Goal: Transaction & Acquisition: Purchase product/service

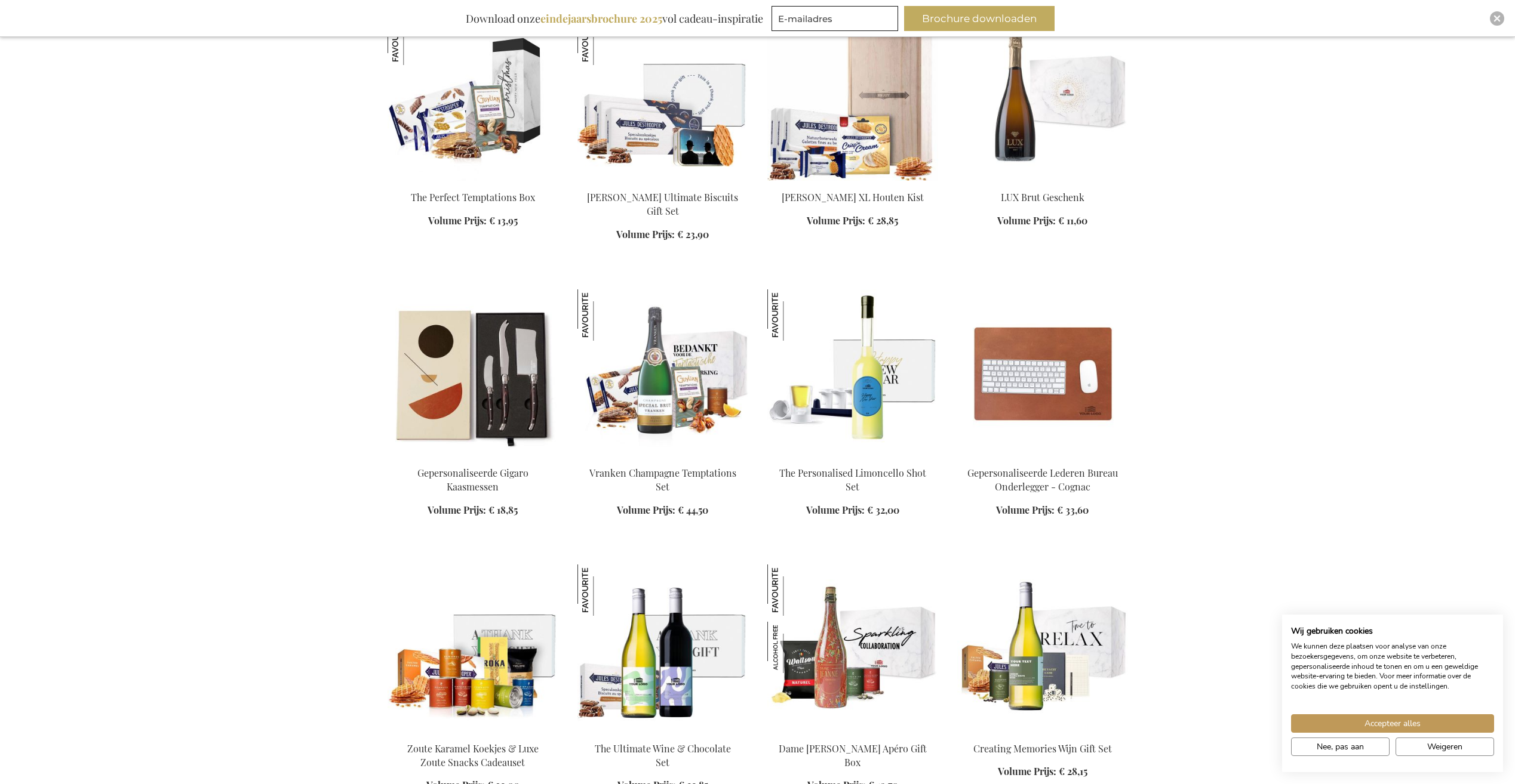
scroll to position [1313, 0]
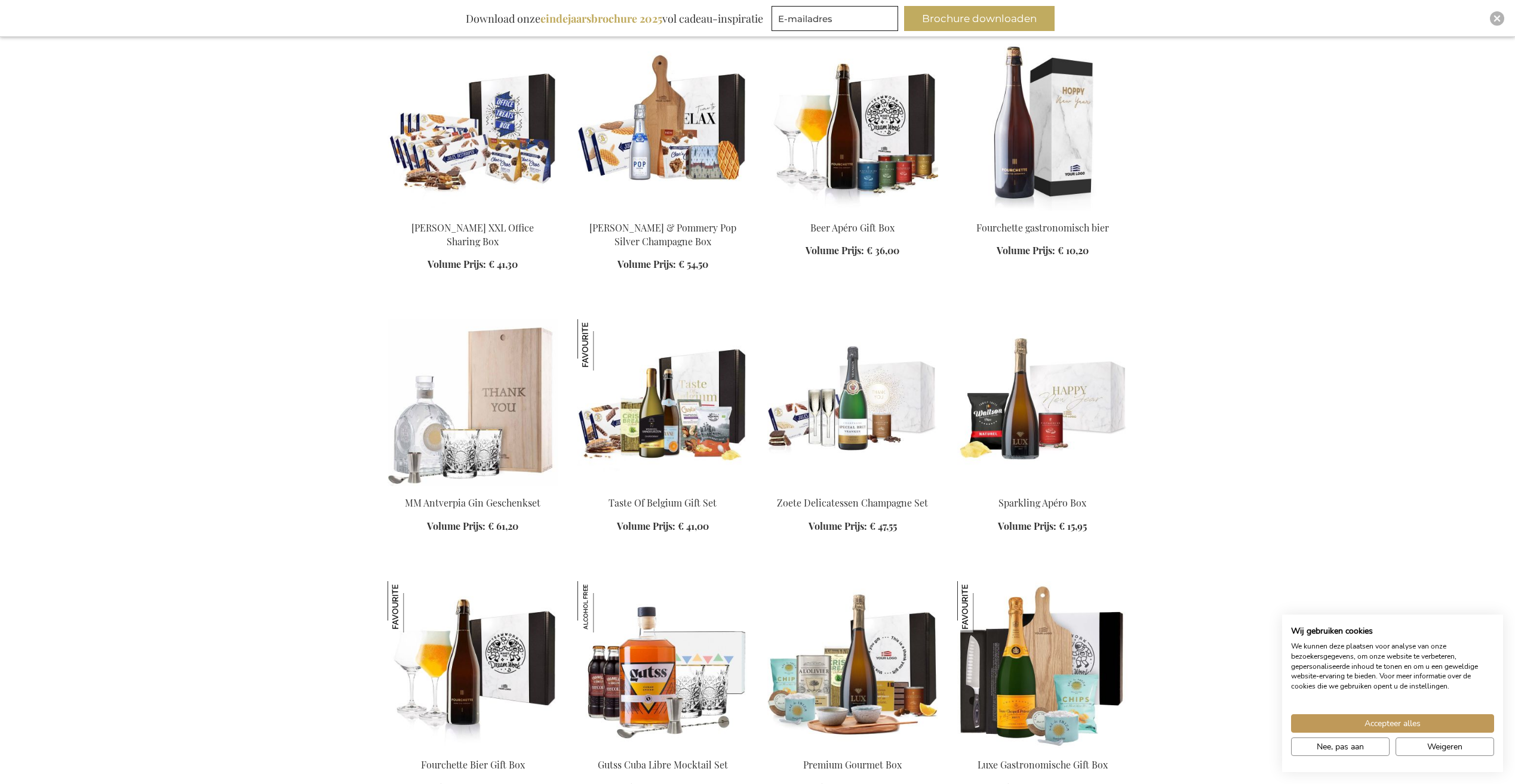
scroll to position [2387, 0]
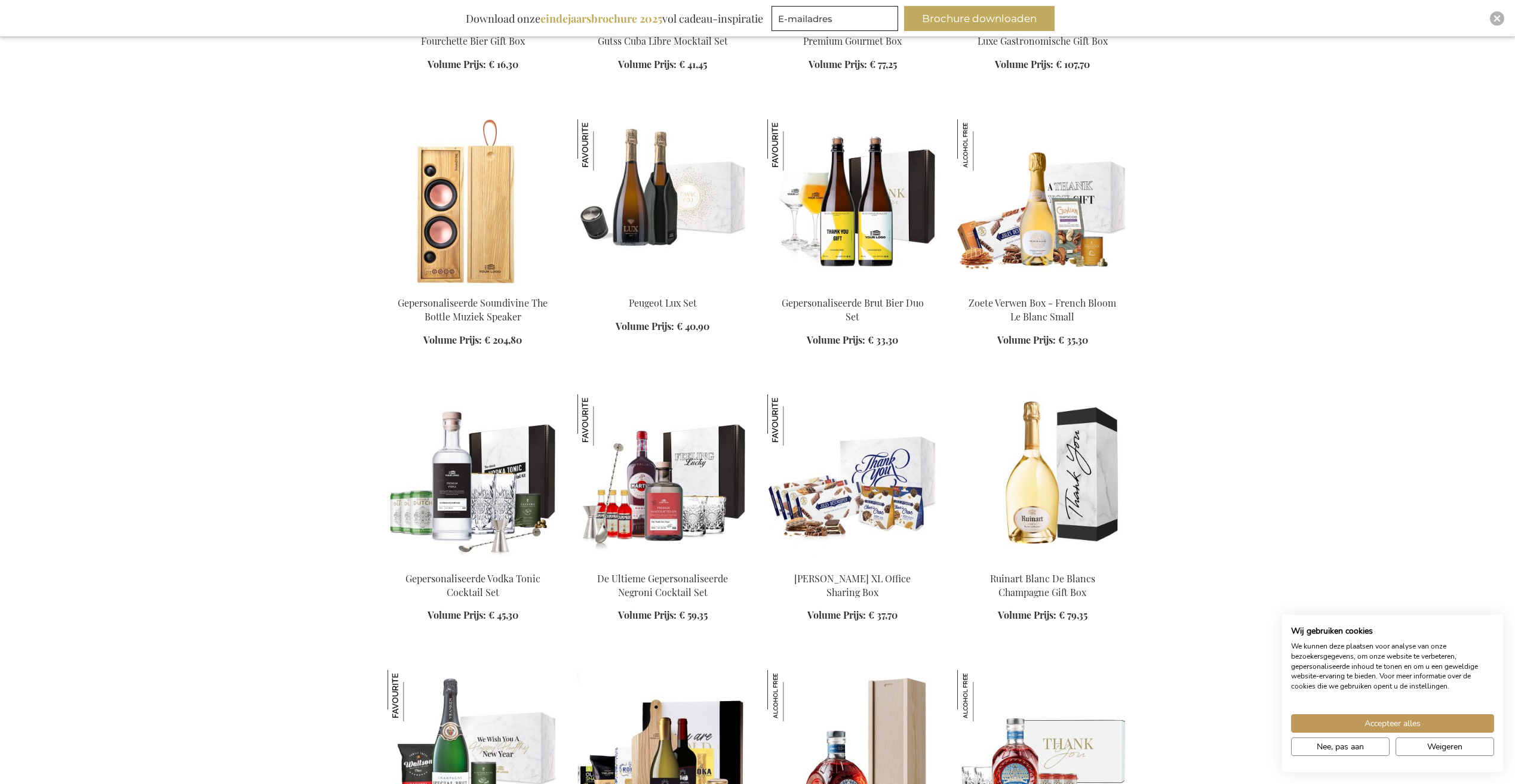
scroll to position [2985, 0]
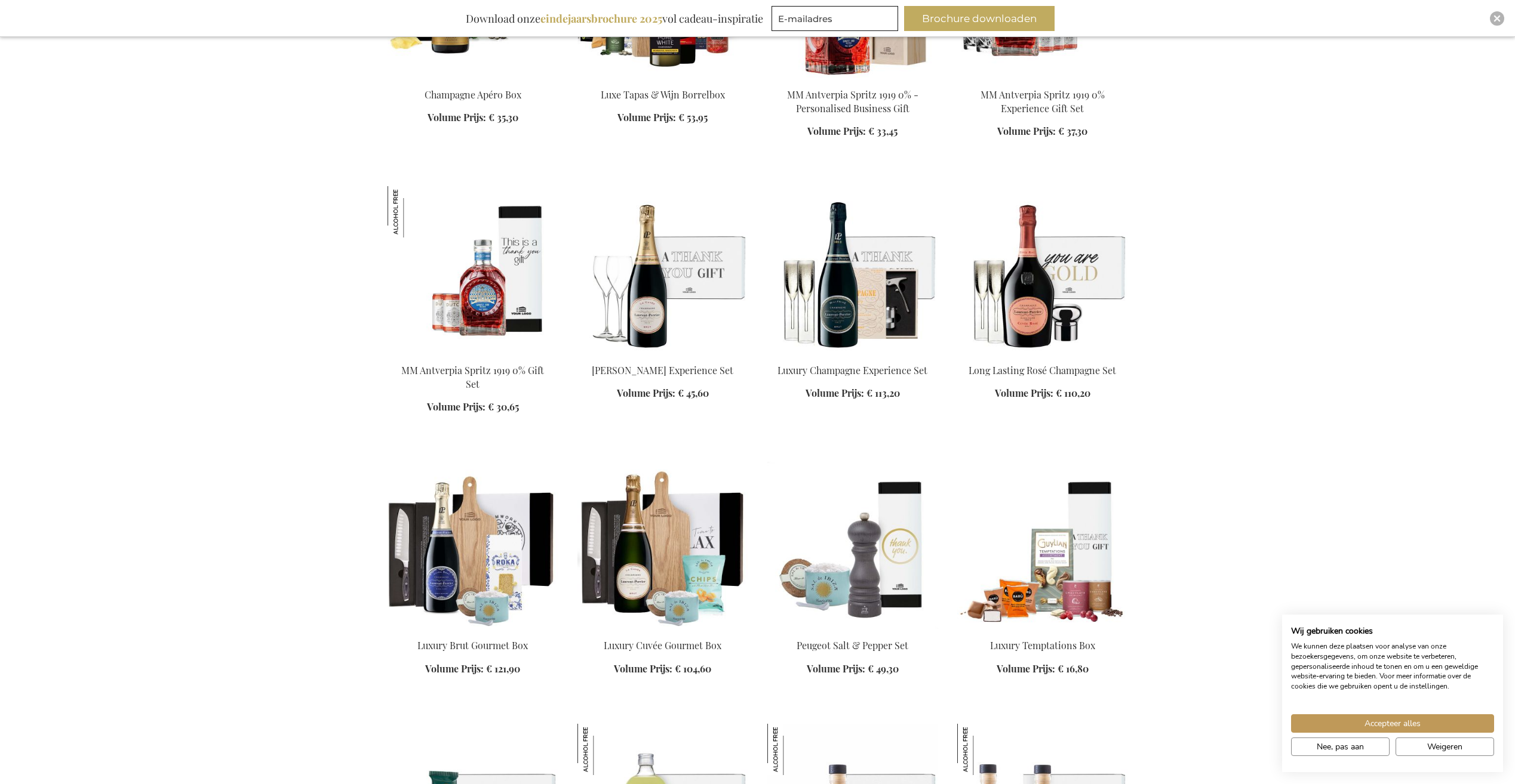
scroll to position [3820, 0]
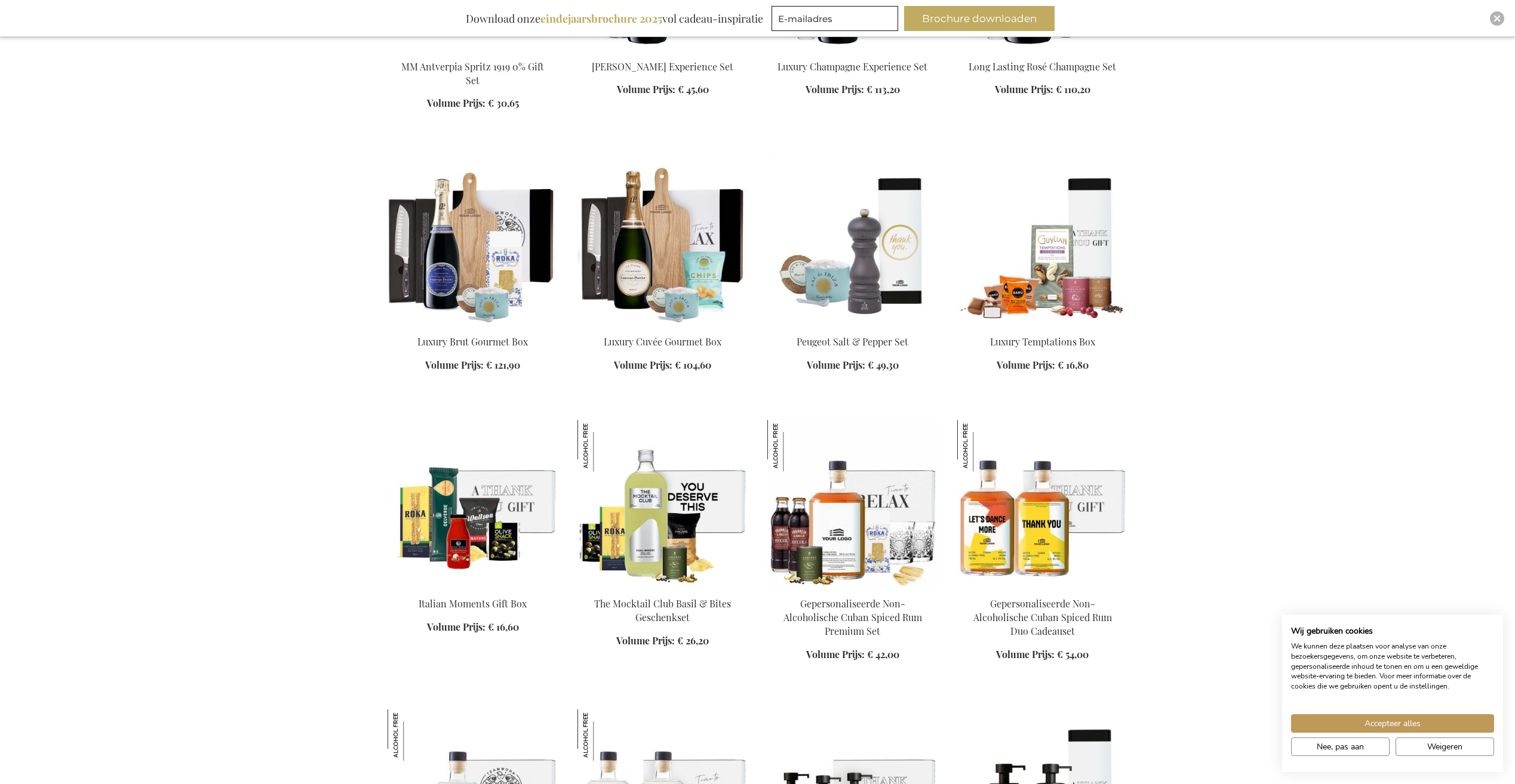
scroll to position [4357, 0]
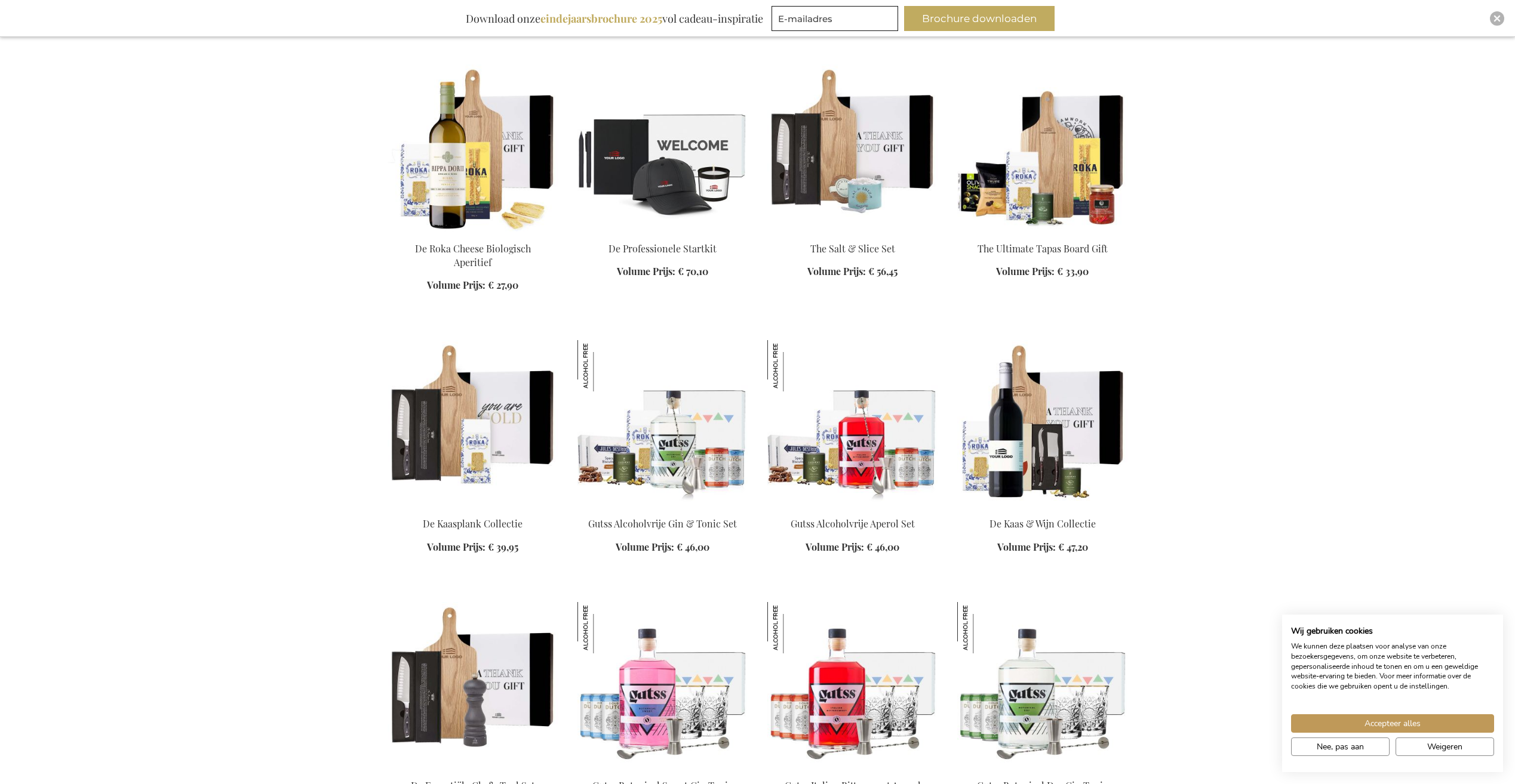
scroll to position [5611, 0]
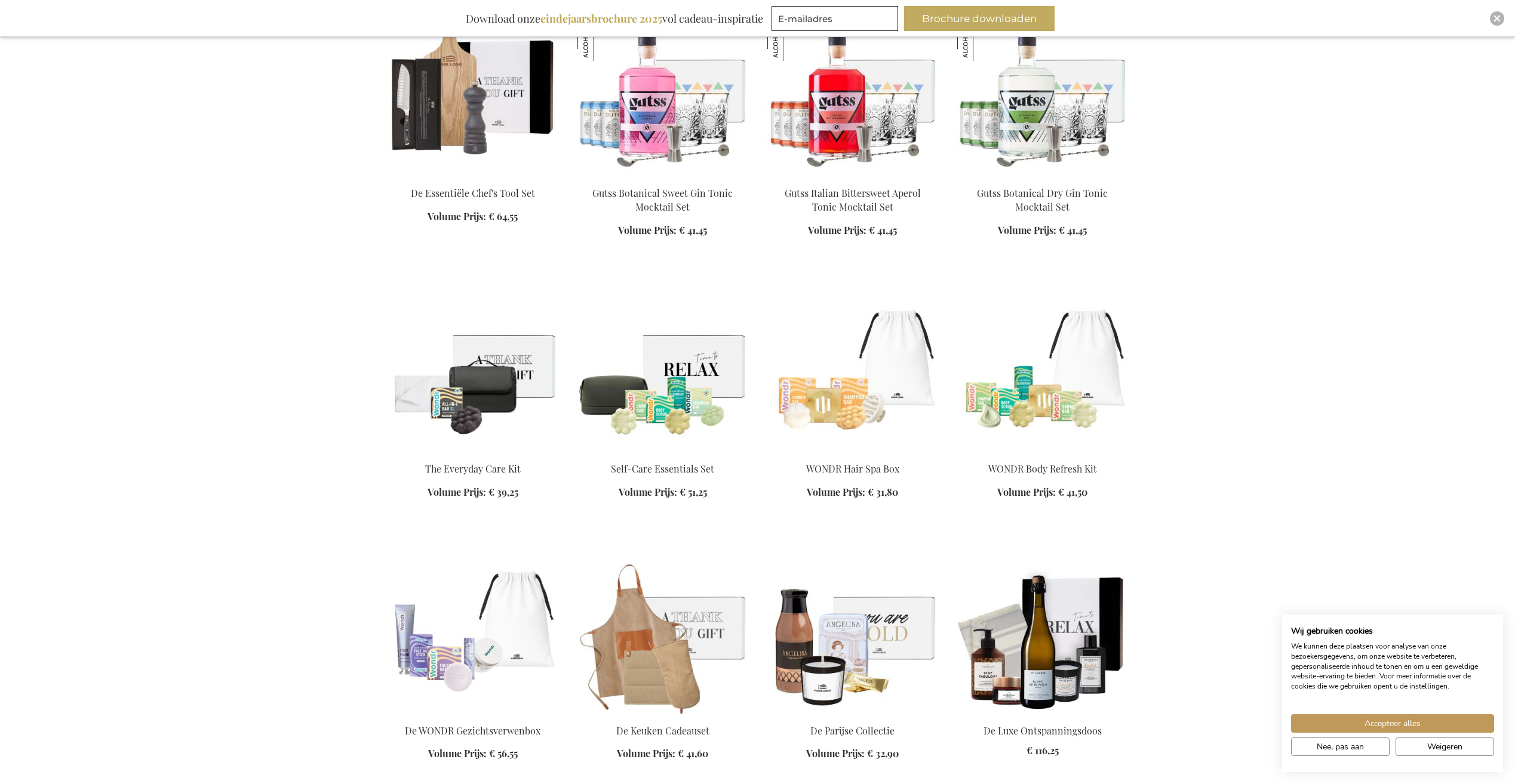
scroll to position [6208, 0]
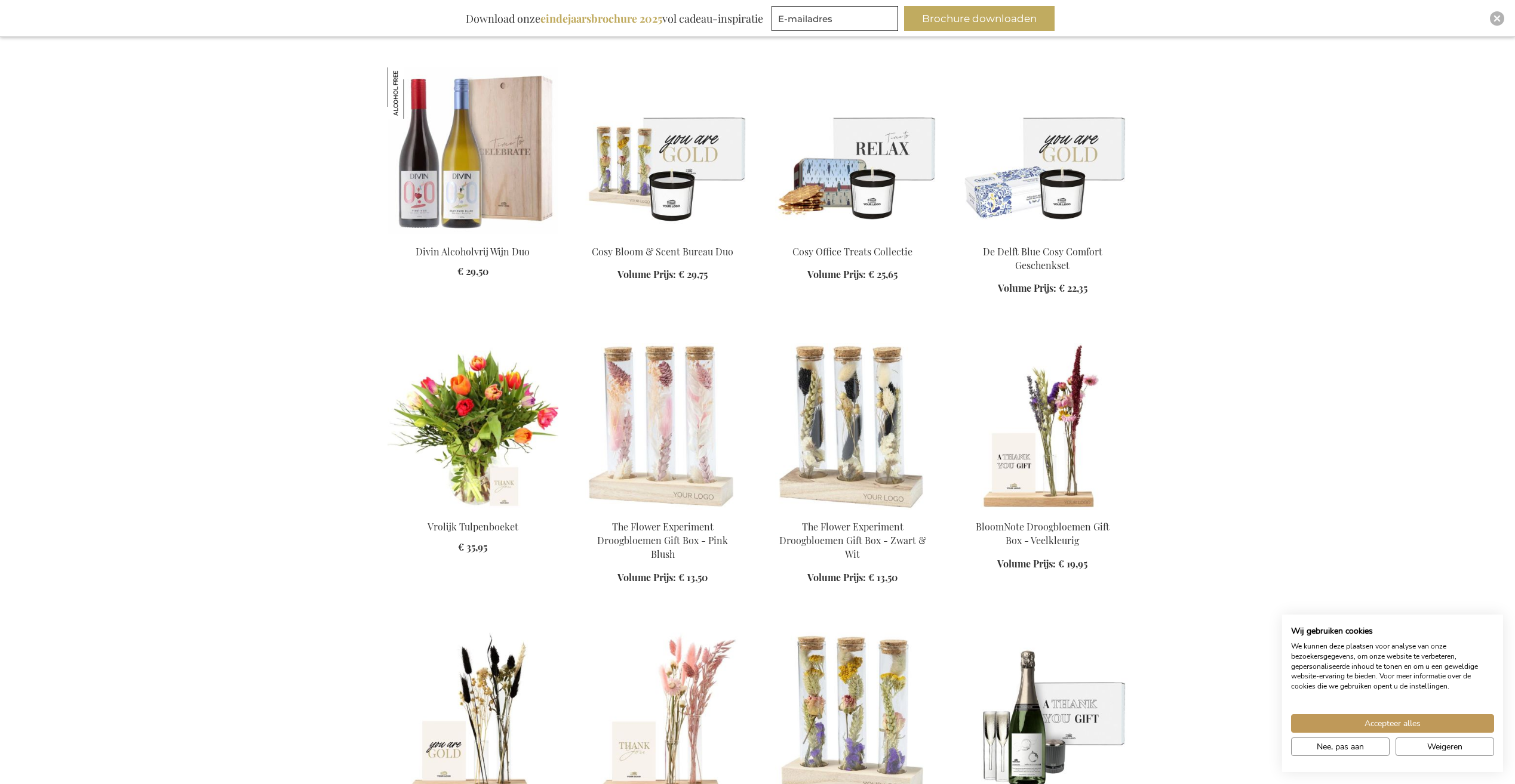
scroll to position [7282, 0]
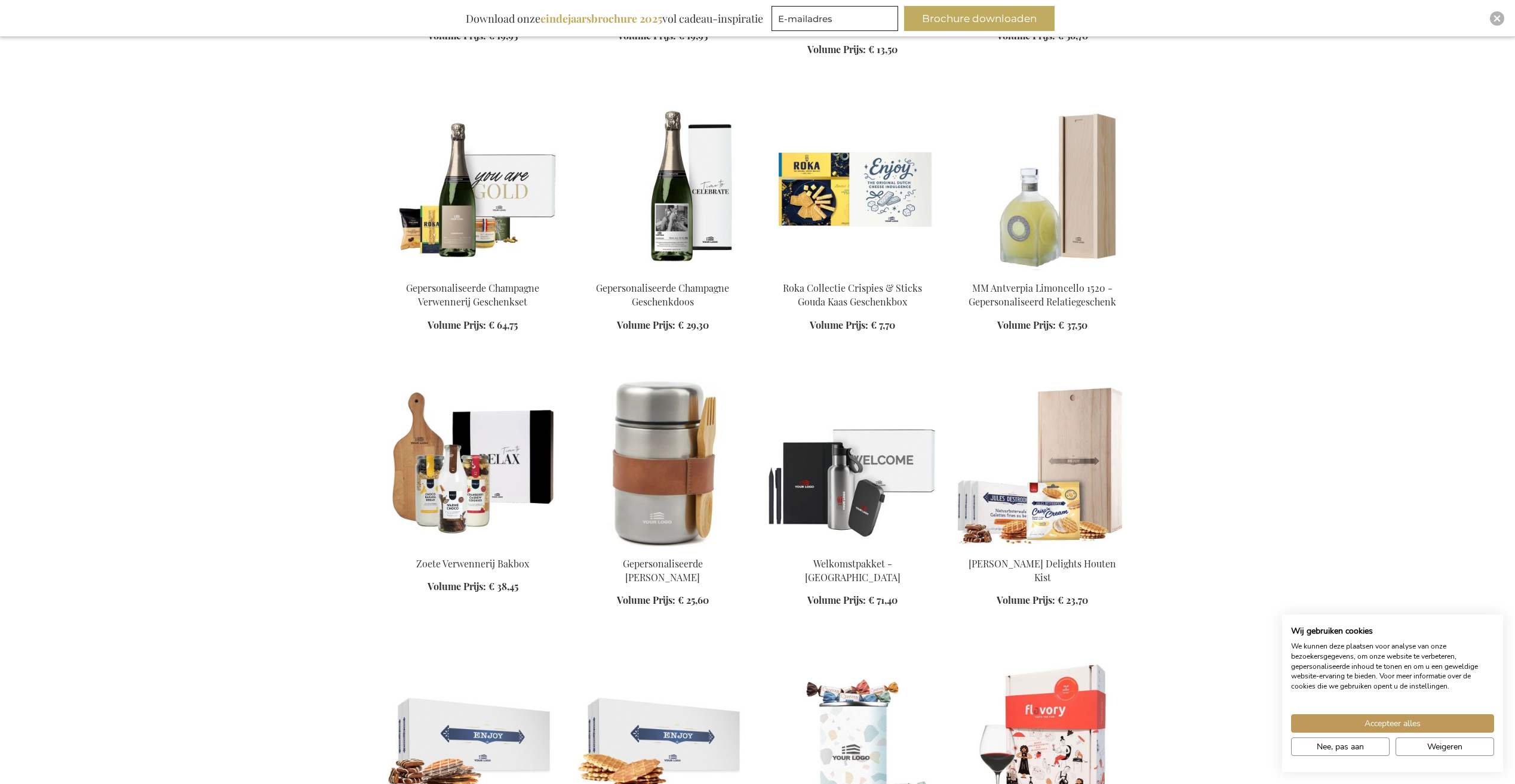
scroll to position [8057, 0]
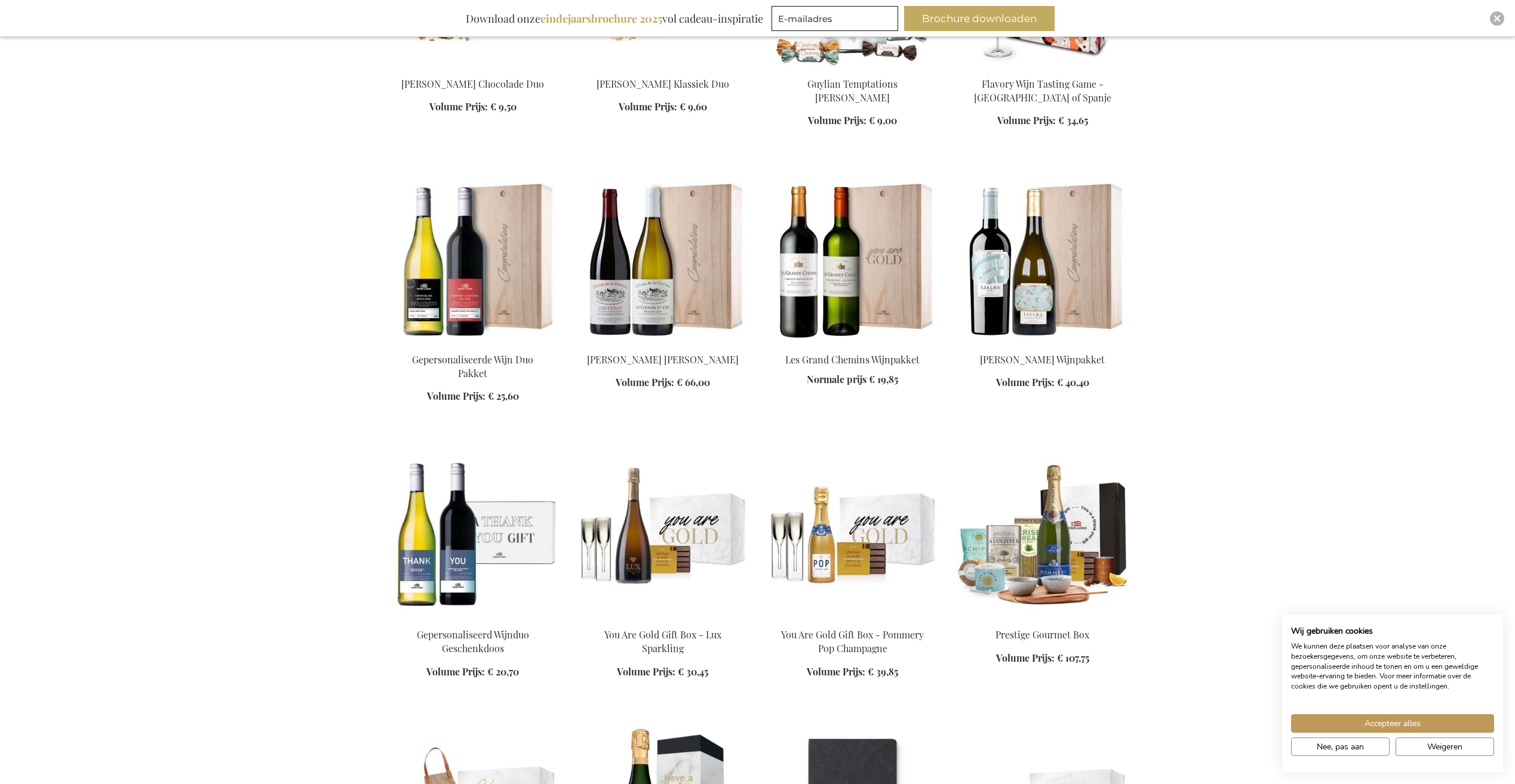
scroll to position [8655, 0]
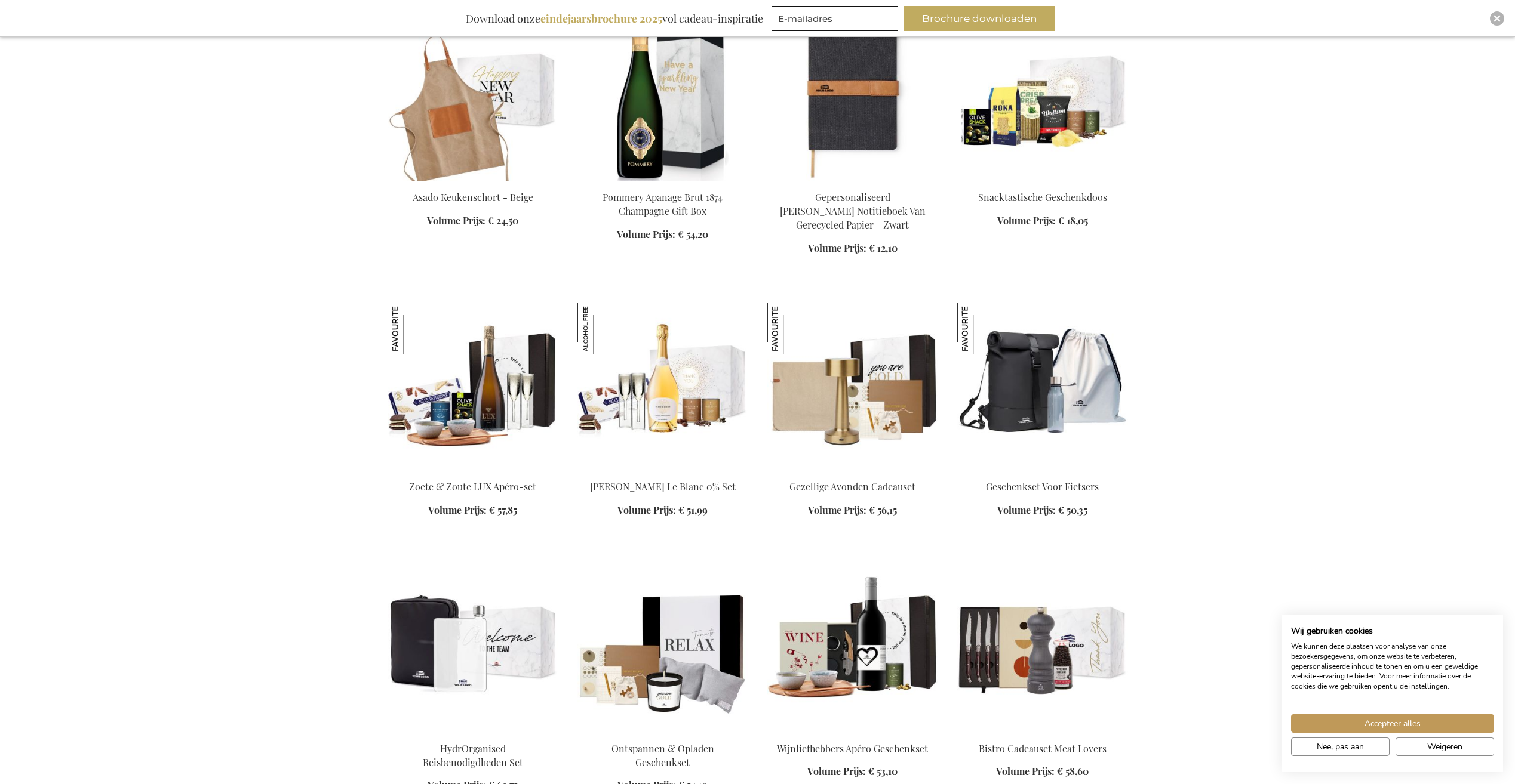
scroll to position [9431, 0]
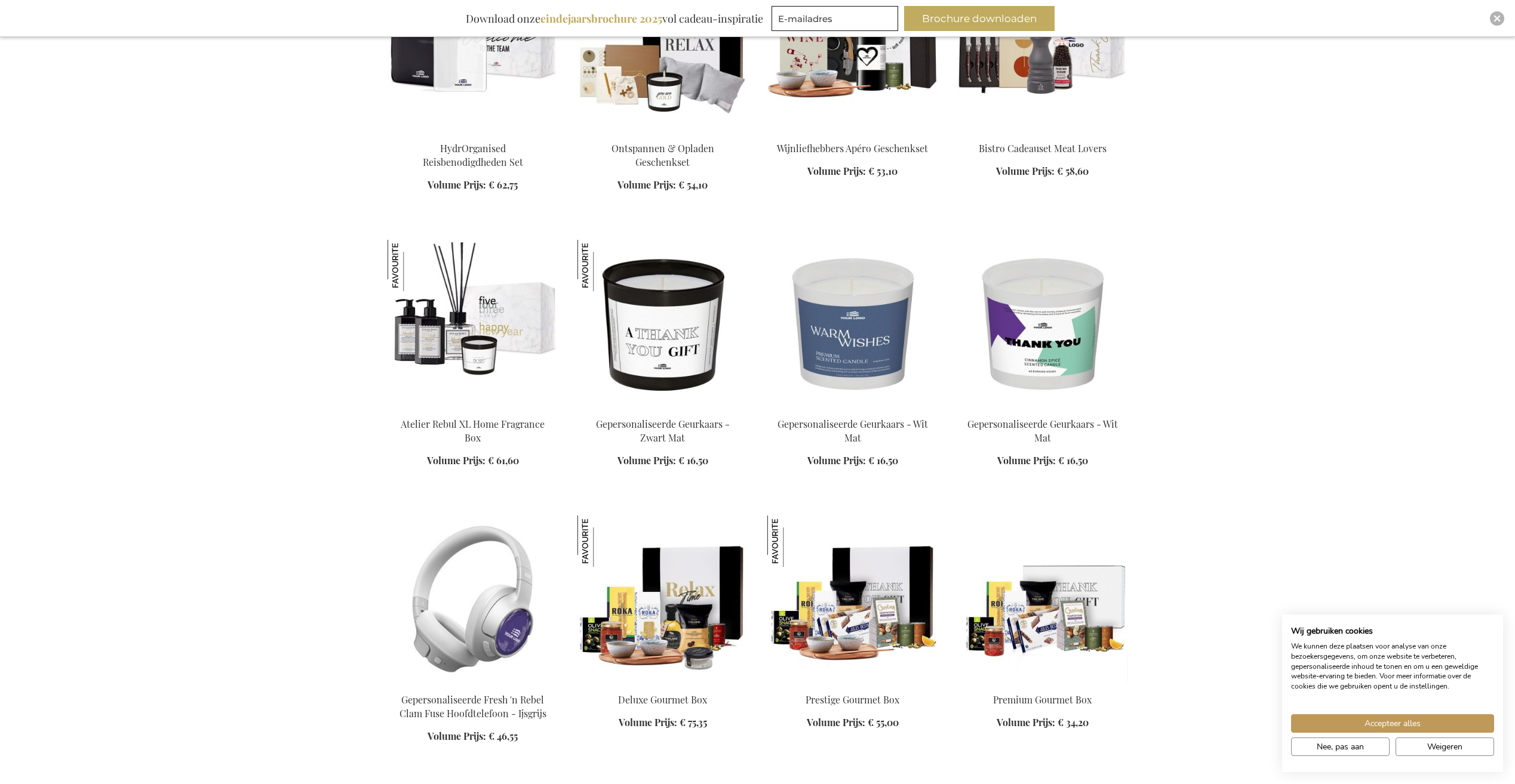
scroll to position [10147, 0]
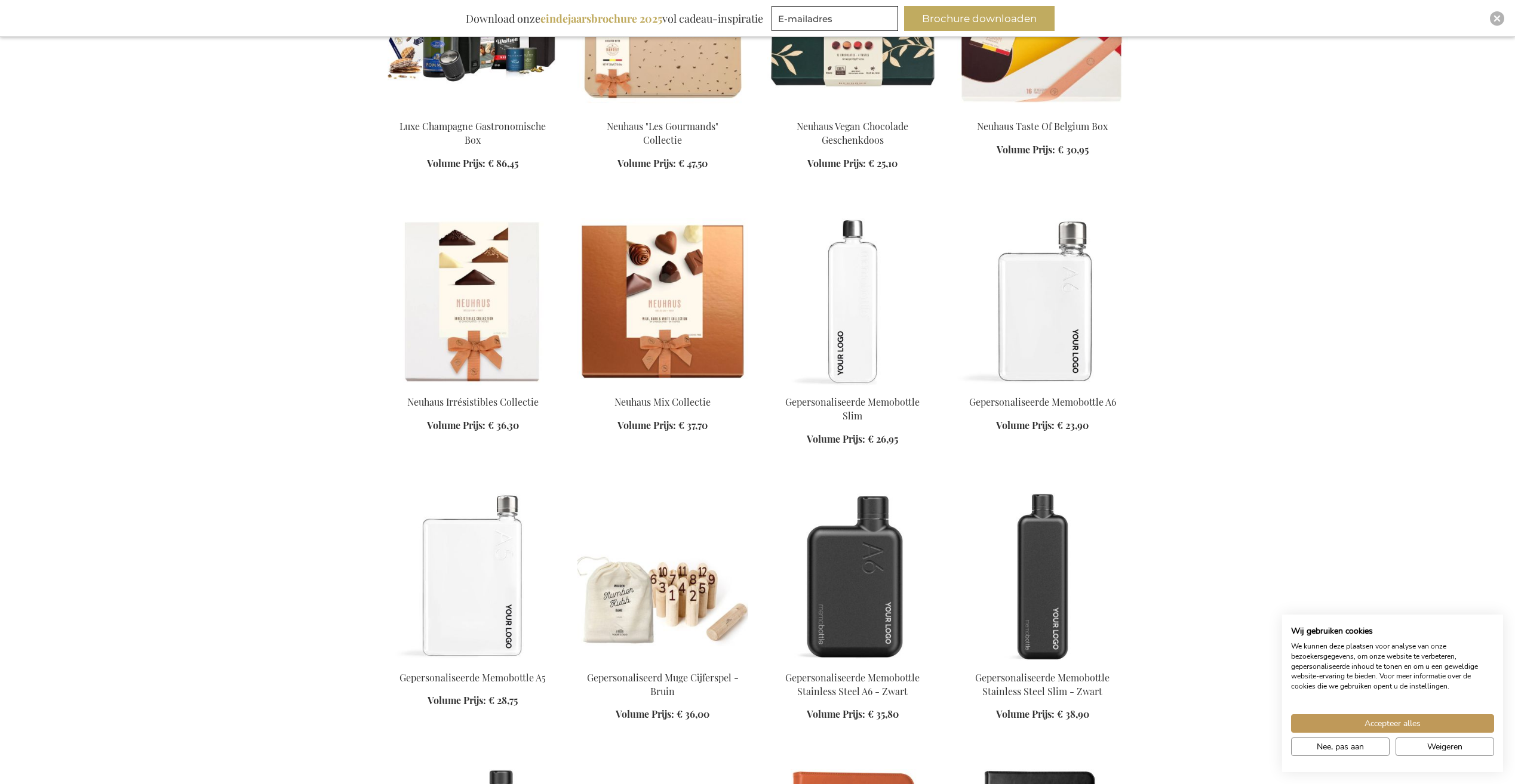
scroll to position [11280, 0]
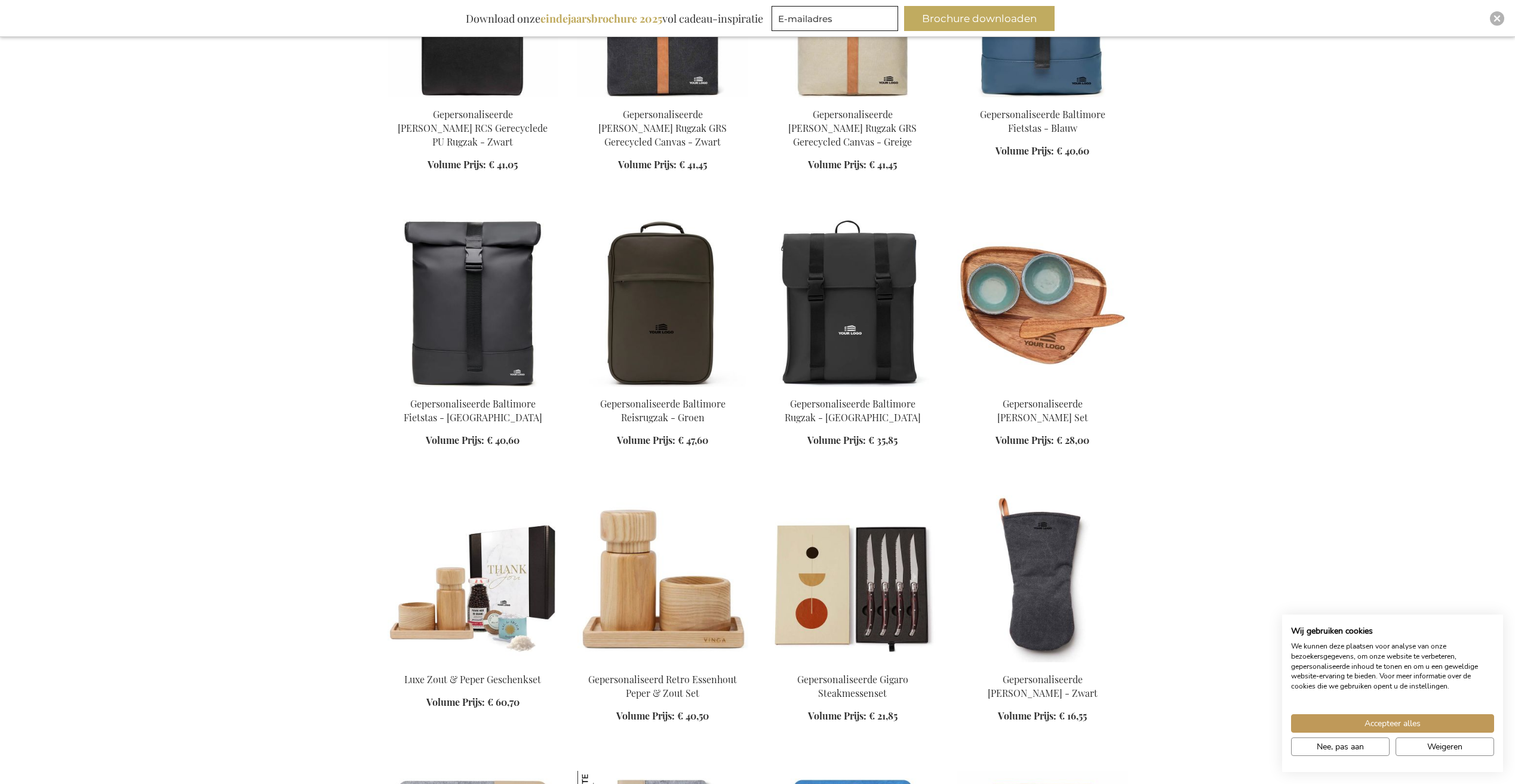
scroll to position [13429, 0]
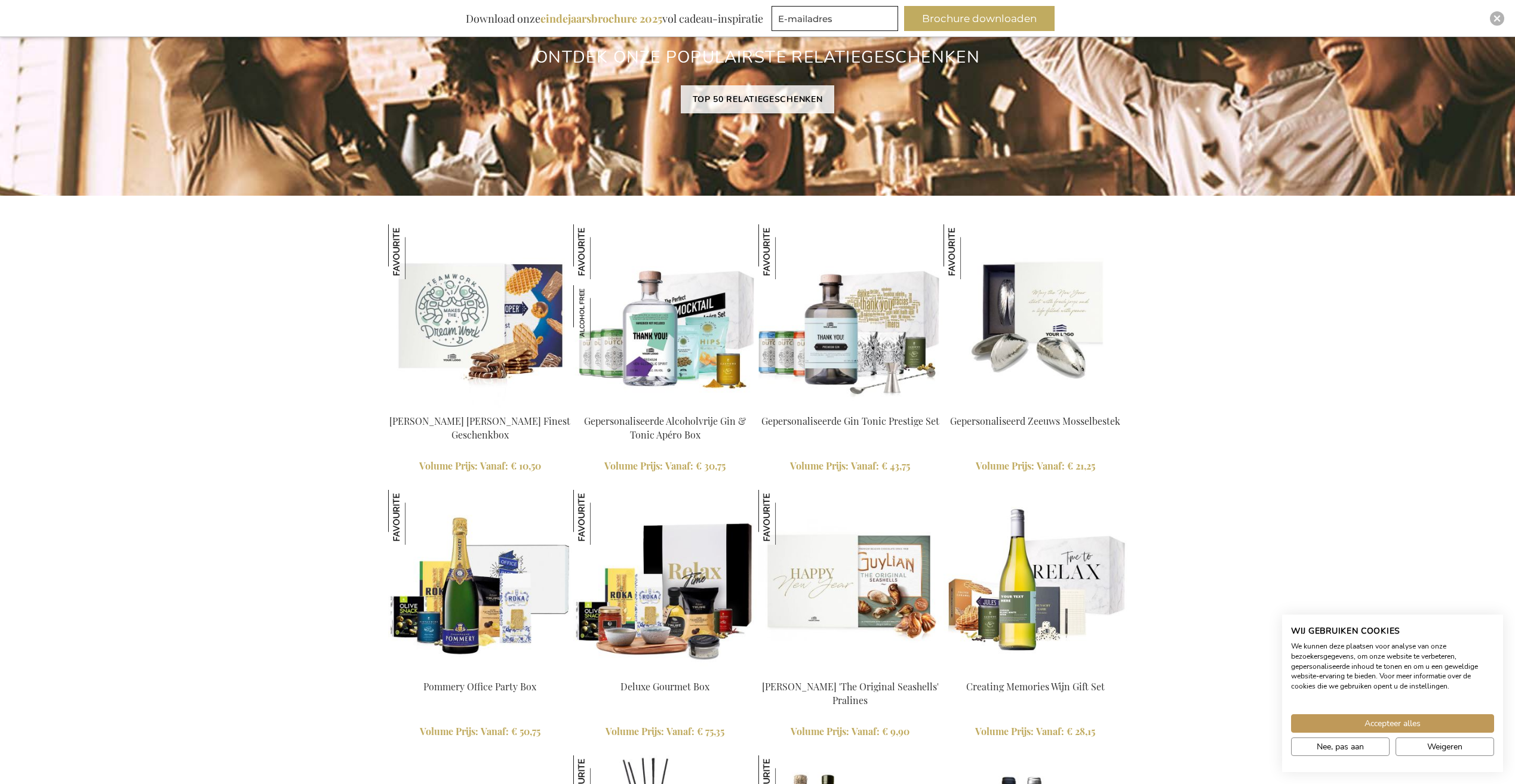
scroll to position [992, 0]
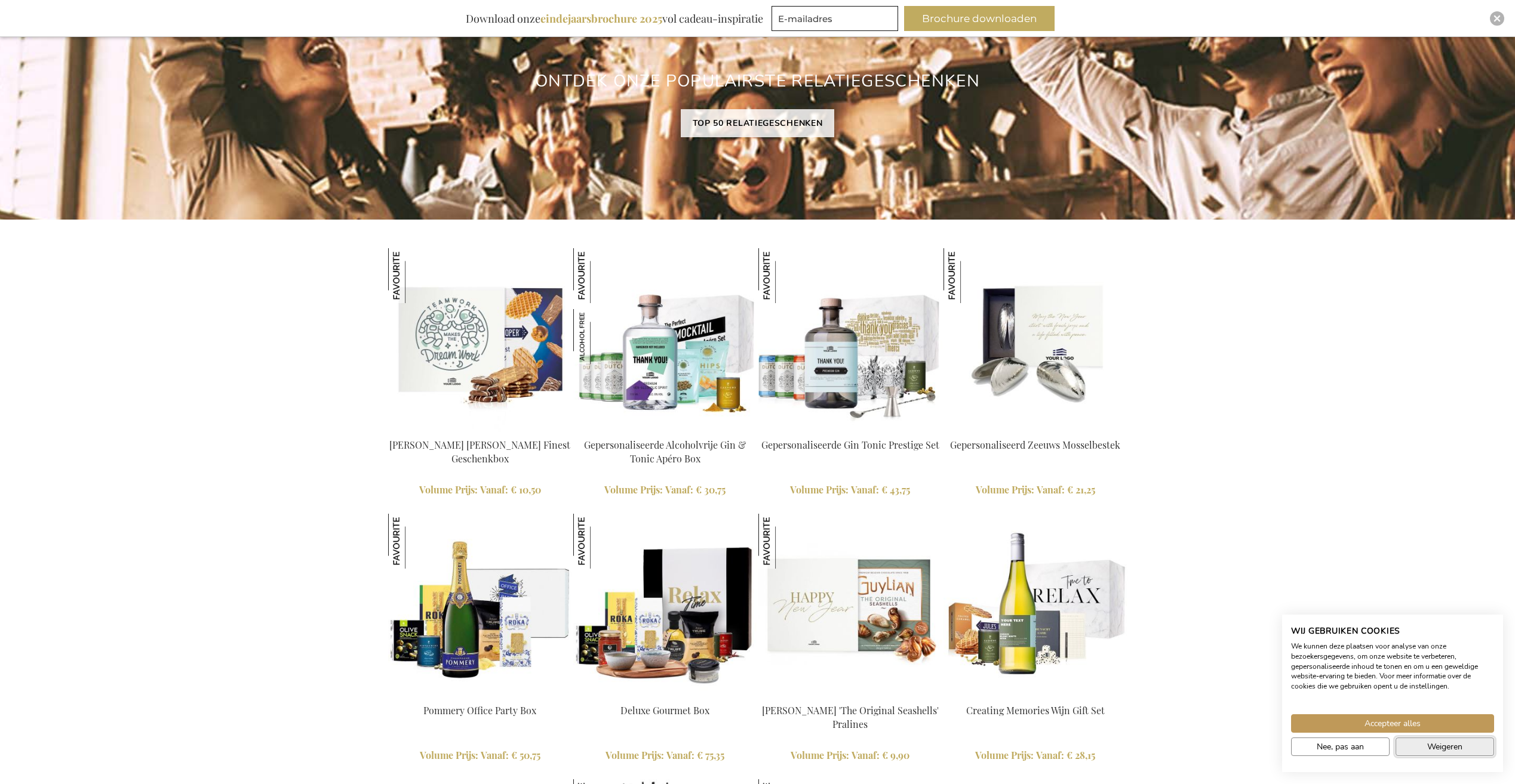
click at [1418, 750] on button "Weigeren" at bounding box center [1444, 747] width 99 height 18
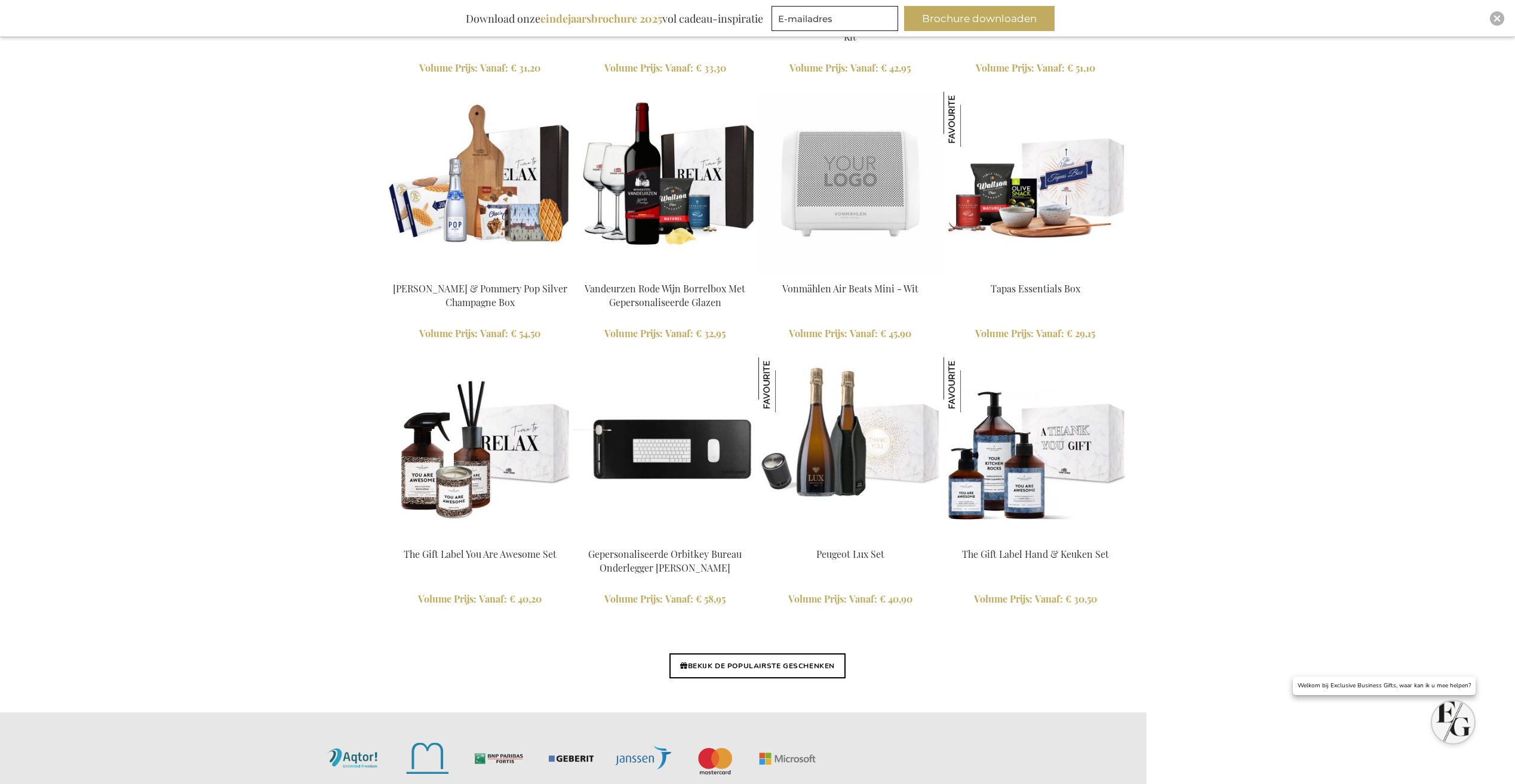
scroll to position [2484, 0]
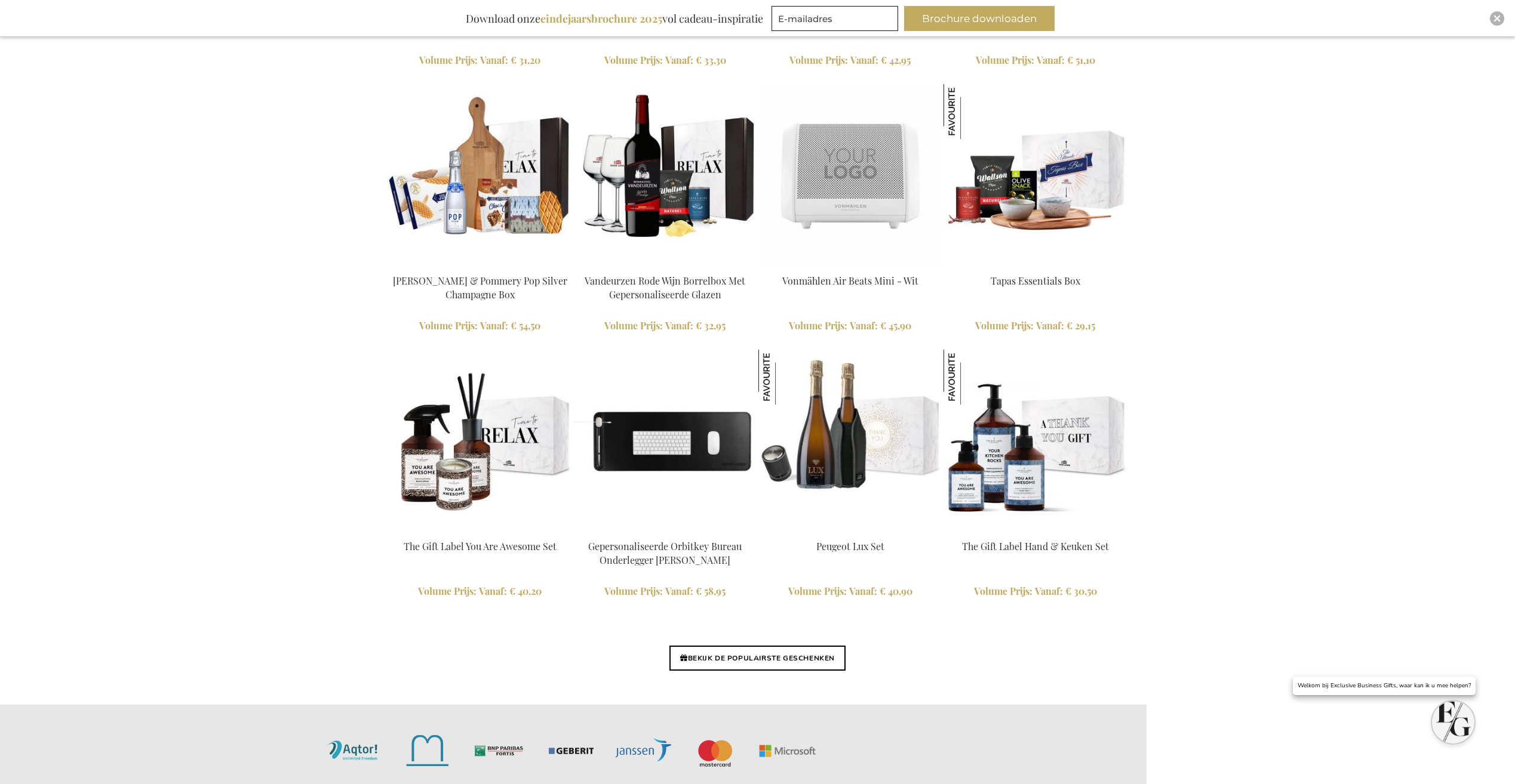
click at [678, 454] on img at bounding box center [666, 441] width 184 height 184
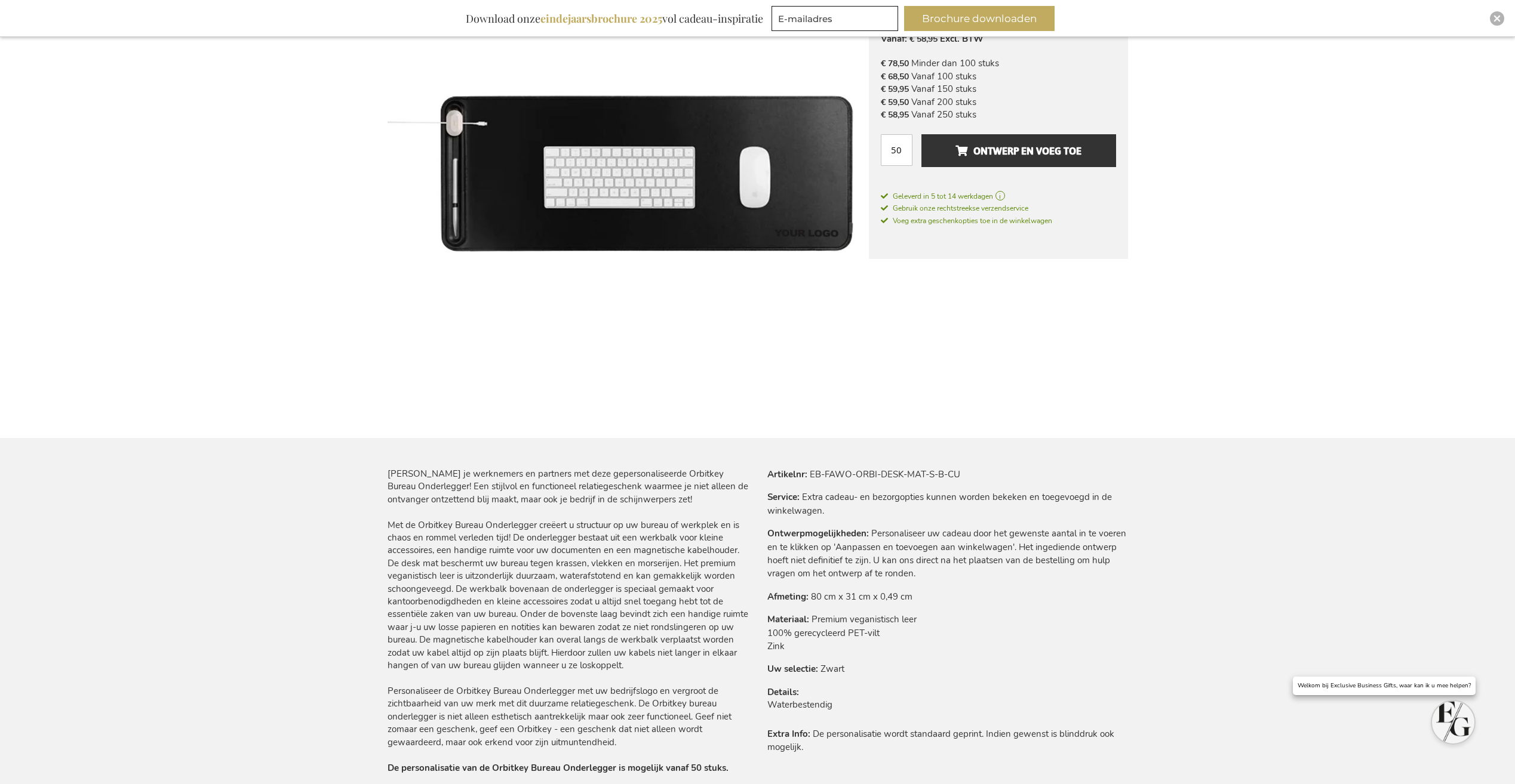
scroll to position [299, 0]
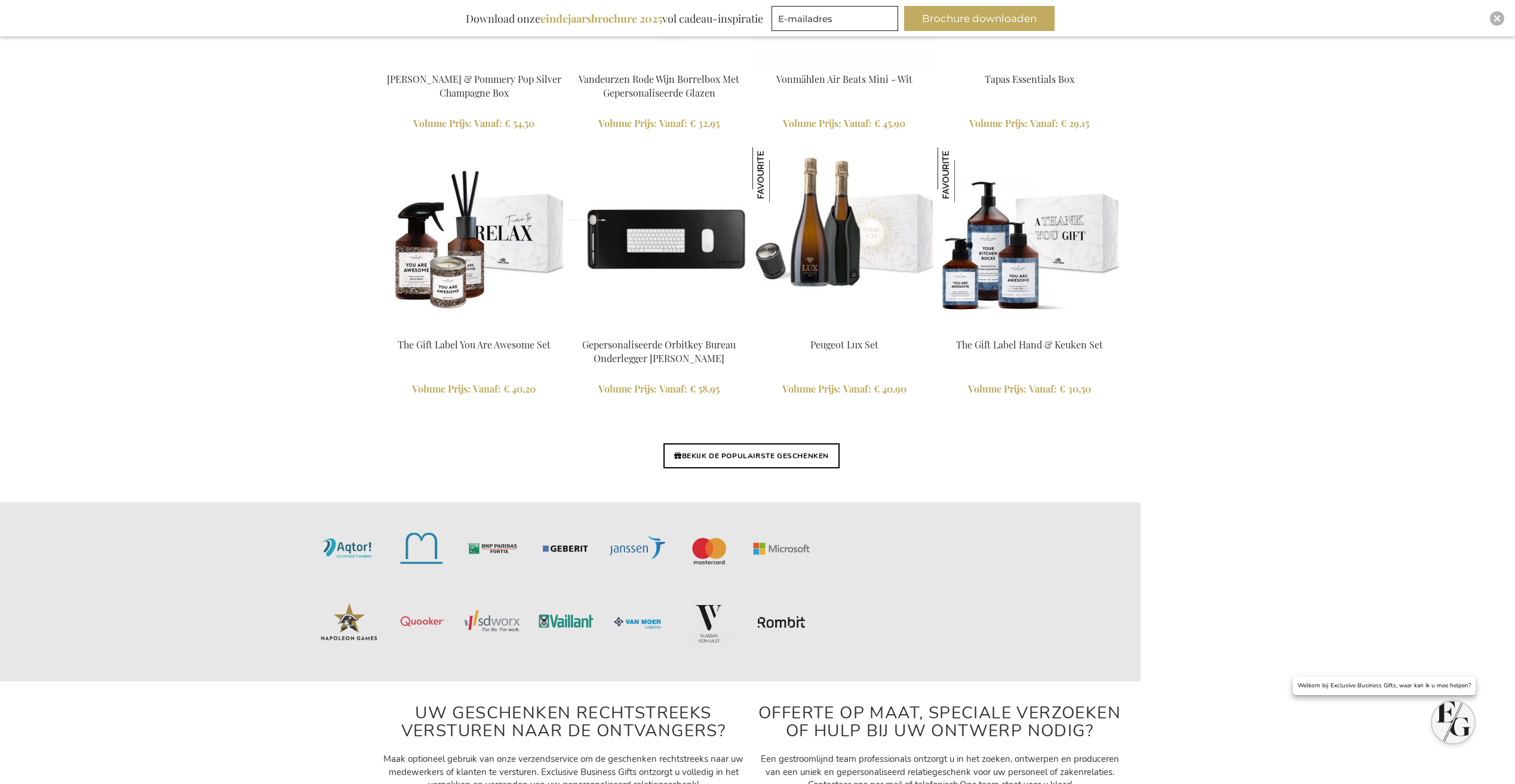
scroll to position [2668, 11]
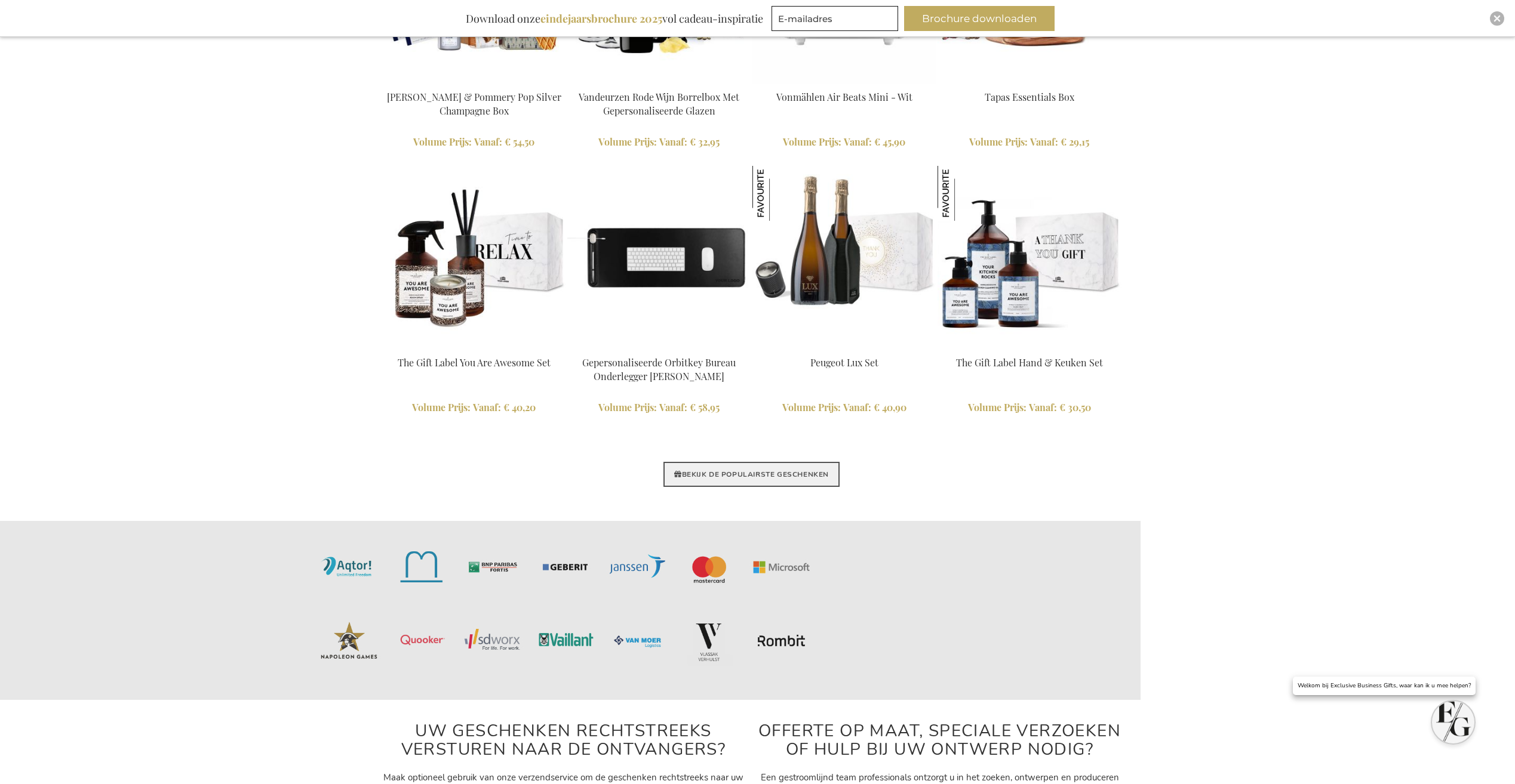
click at [737, 470] on link "BEKIJK DE POPULAIRSTE GESCHENKEN" at bounding box center [752, 475] width 176 height 25
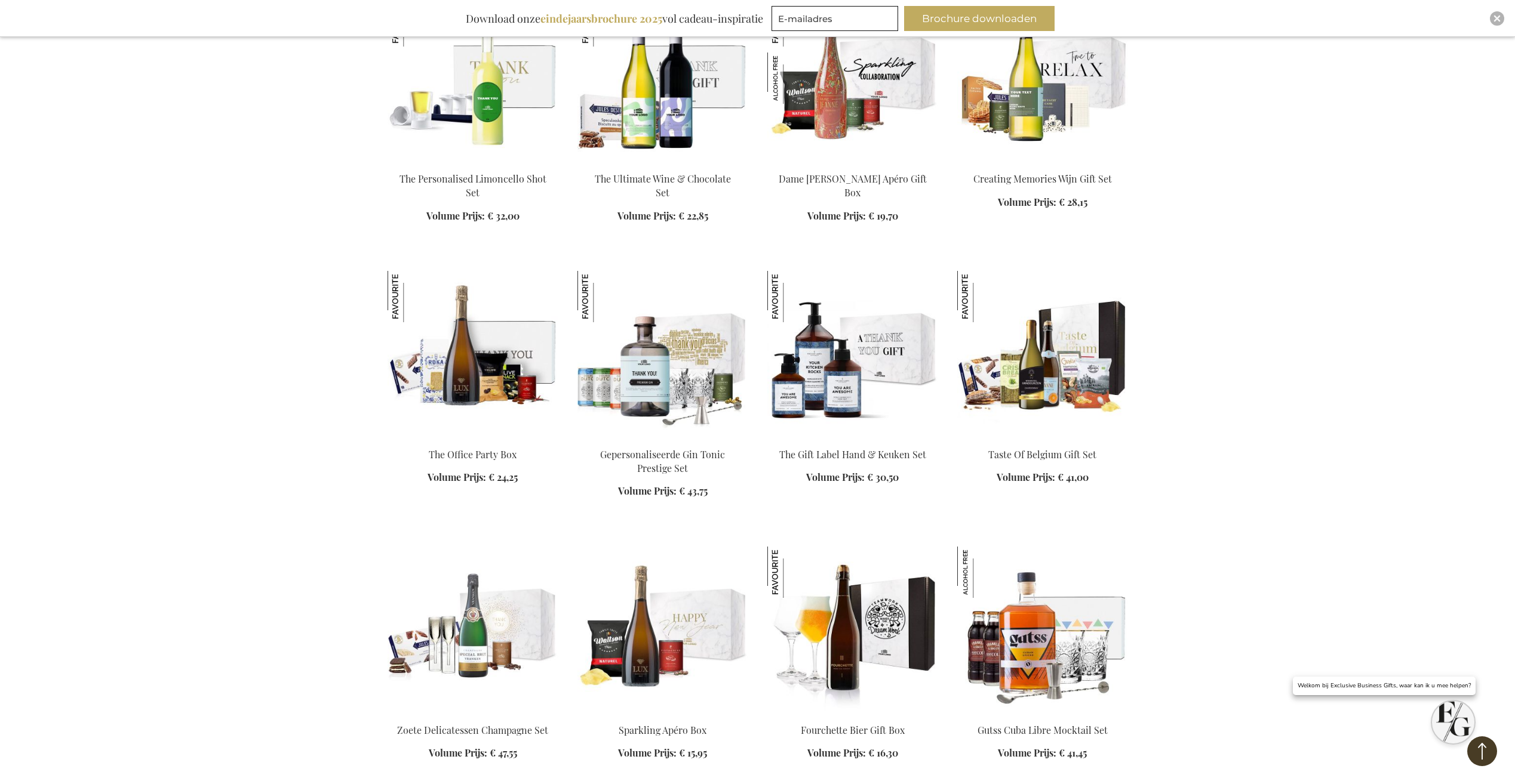
scroll to position [1313, 0]
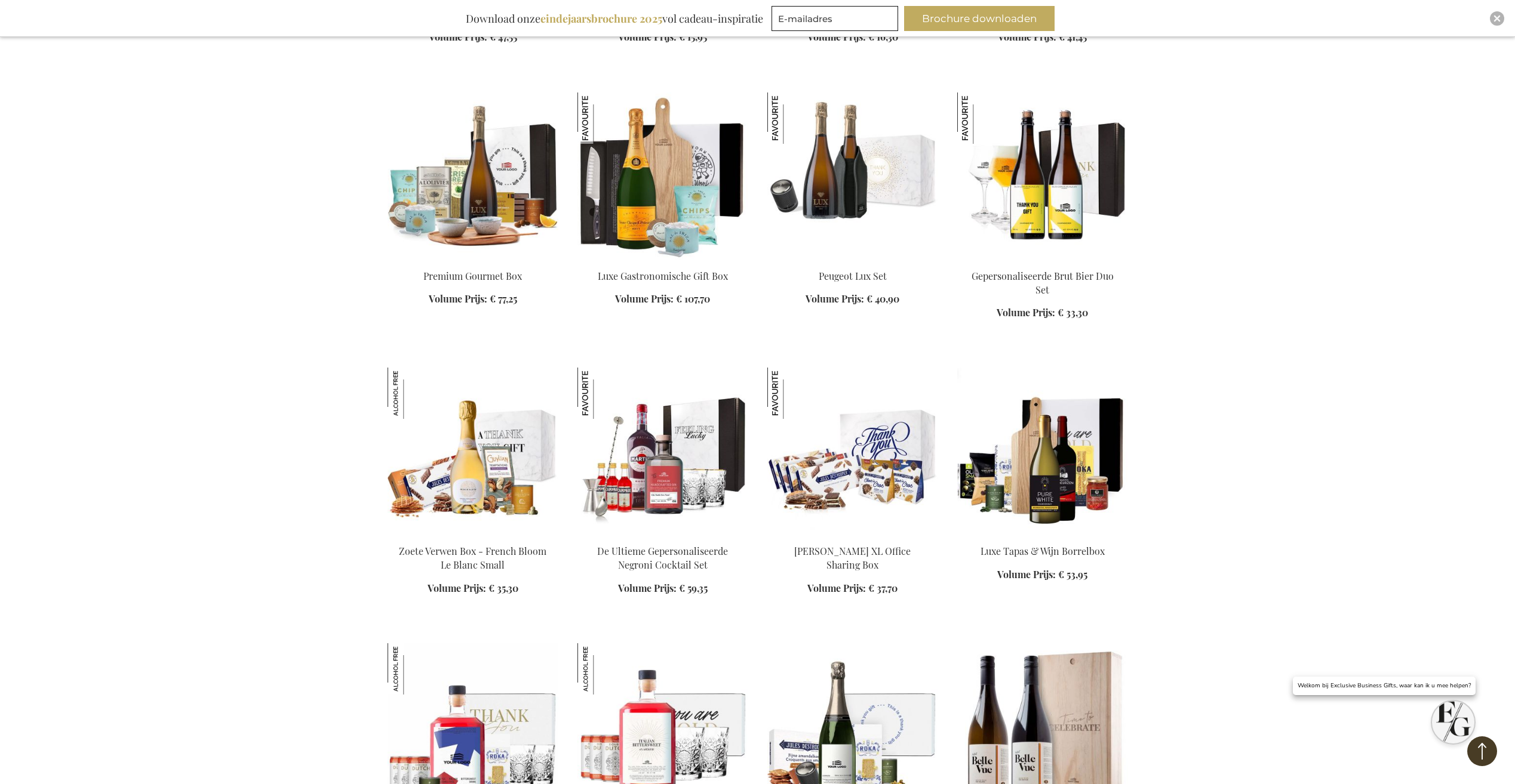
scroll to position [2089, 0]
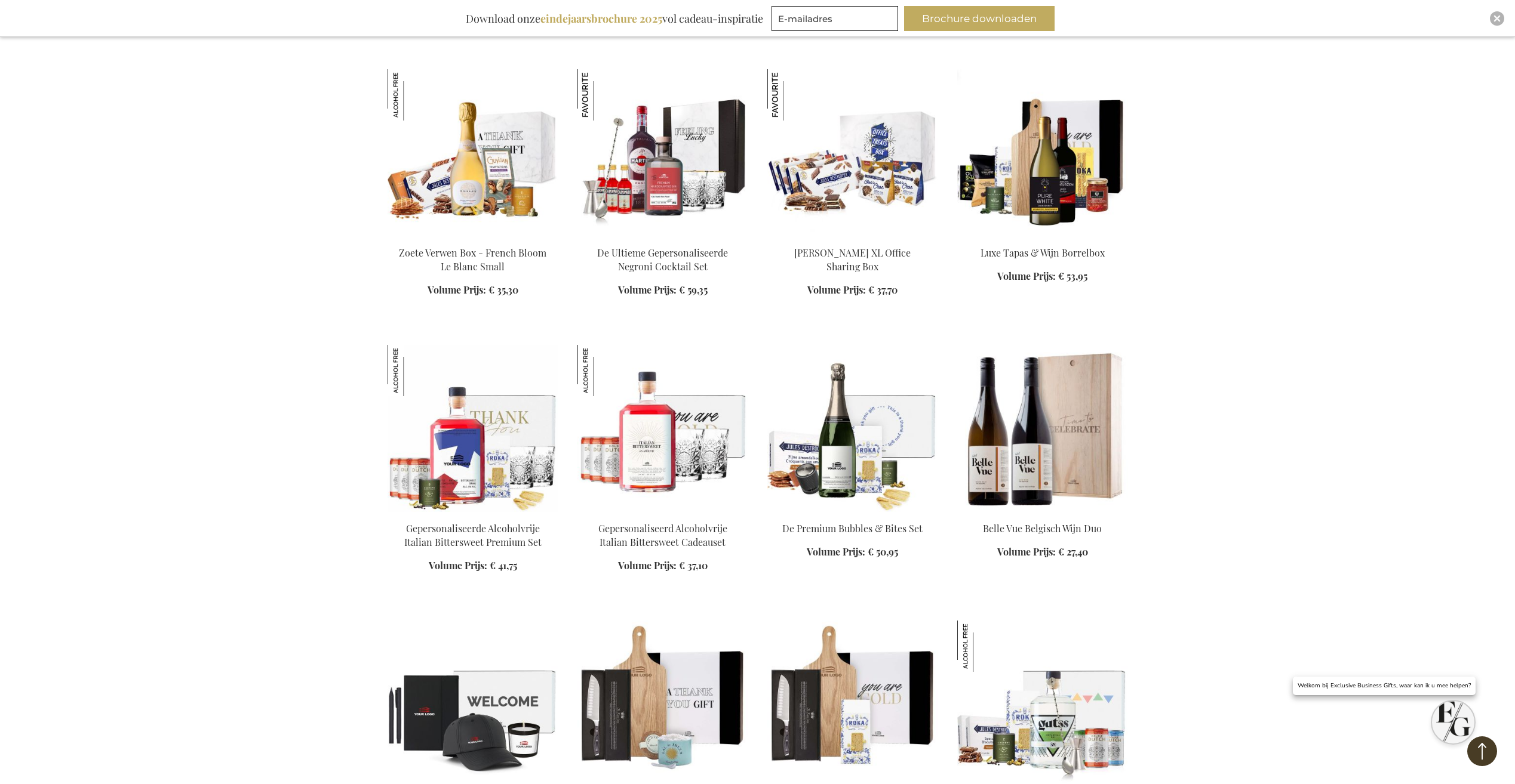
click at [871, 137] on img at bounding box center [852, 152] width 170 height 168
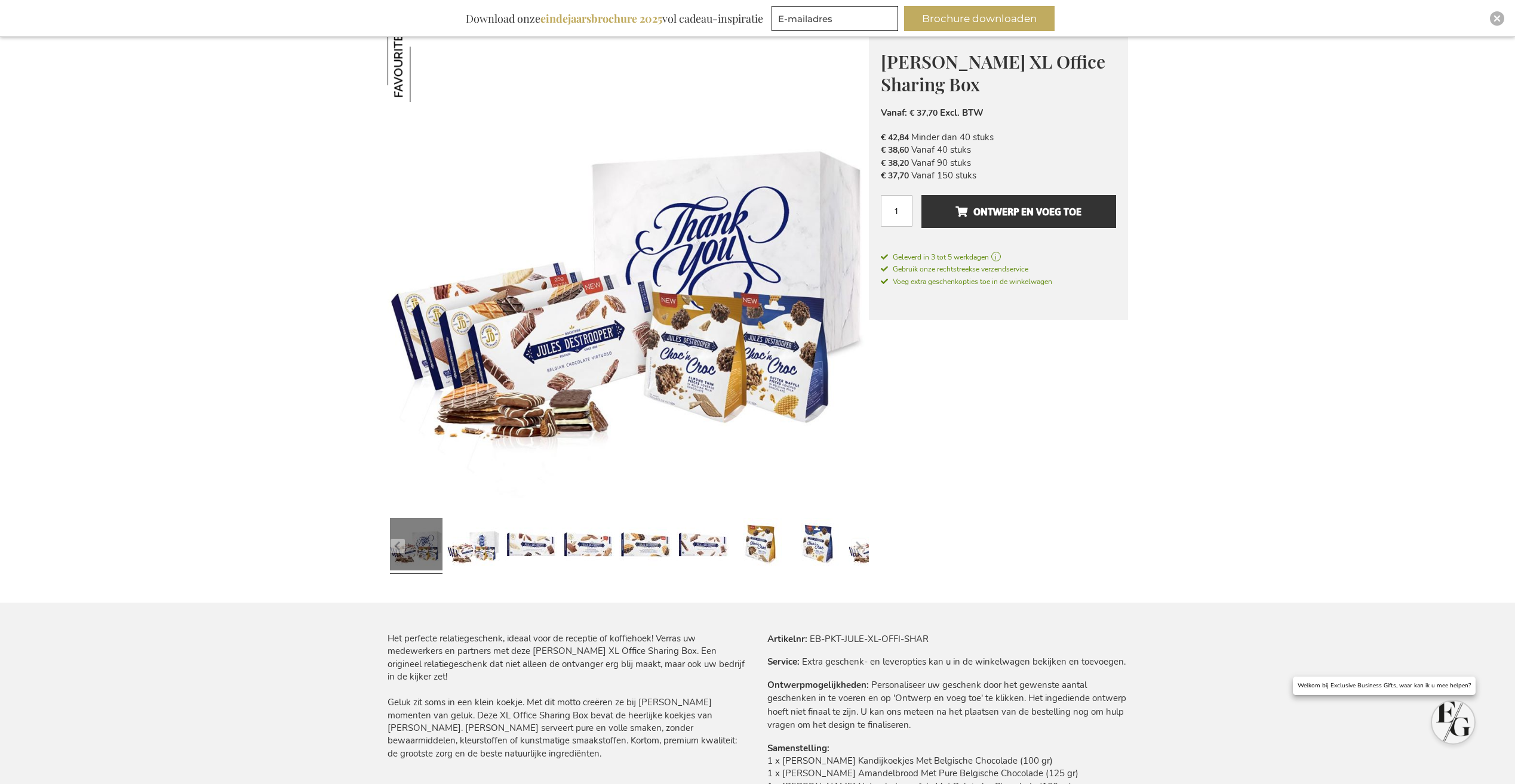
scroll to position [179, 0]
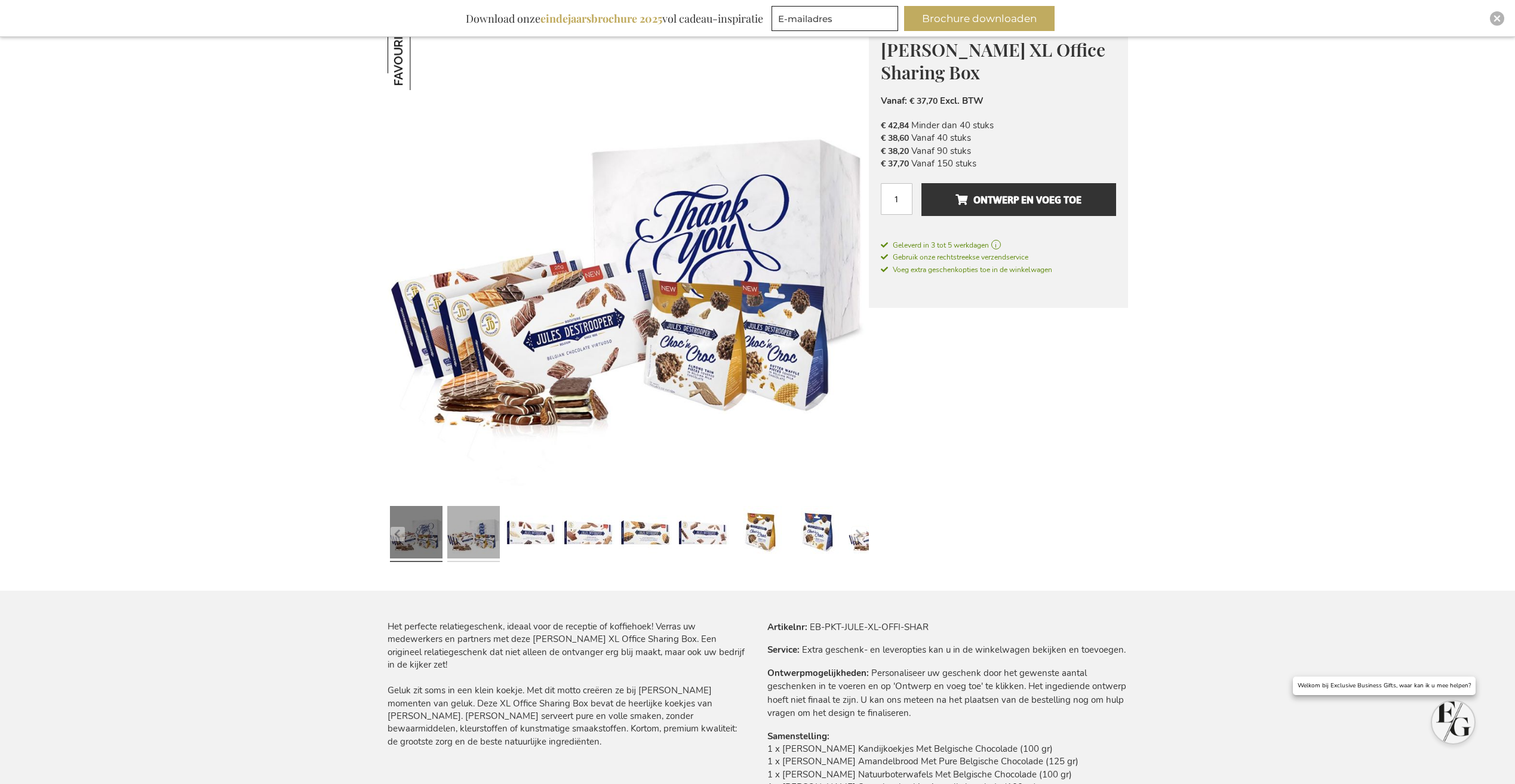
click at [481, 535] on link at bounding box center [473, 534] width 53 height 66
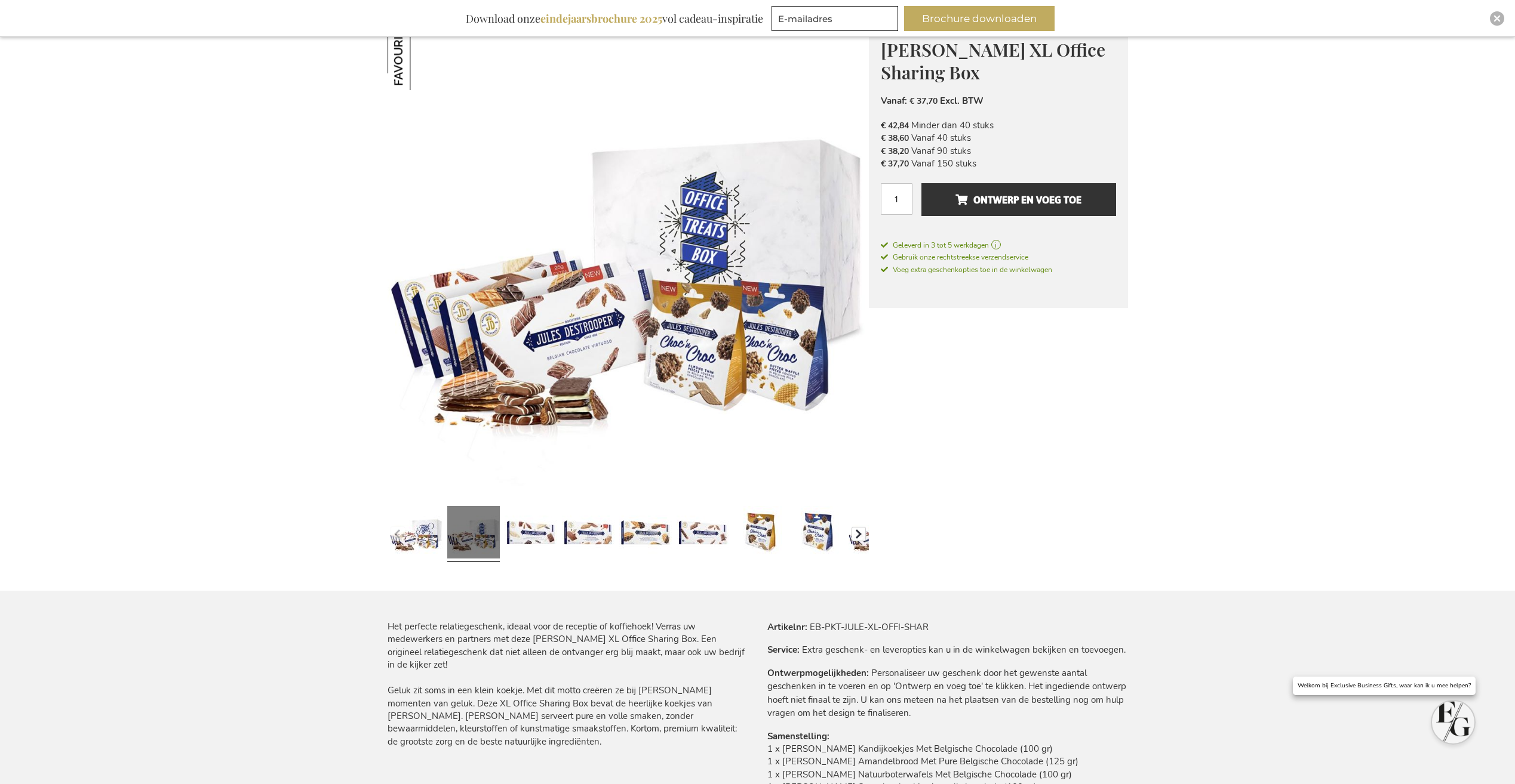
click at [859, 539] on button "button" at bounding box center [858, 534] width 14 height 14
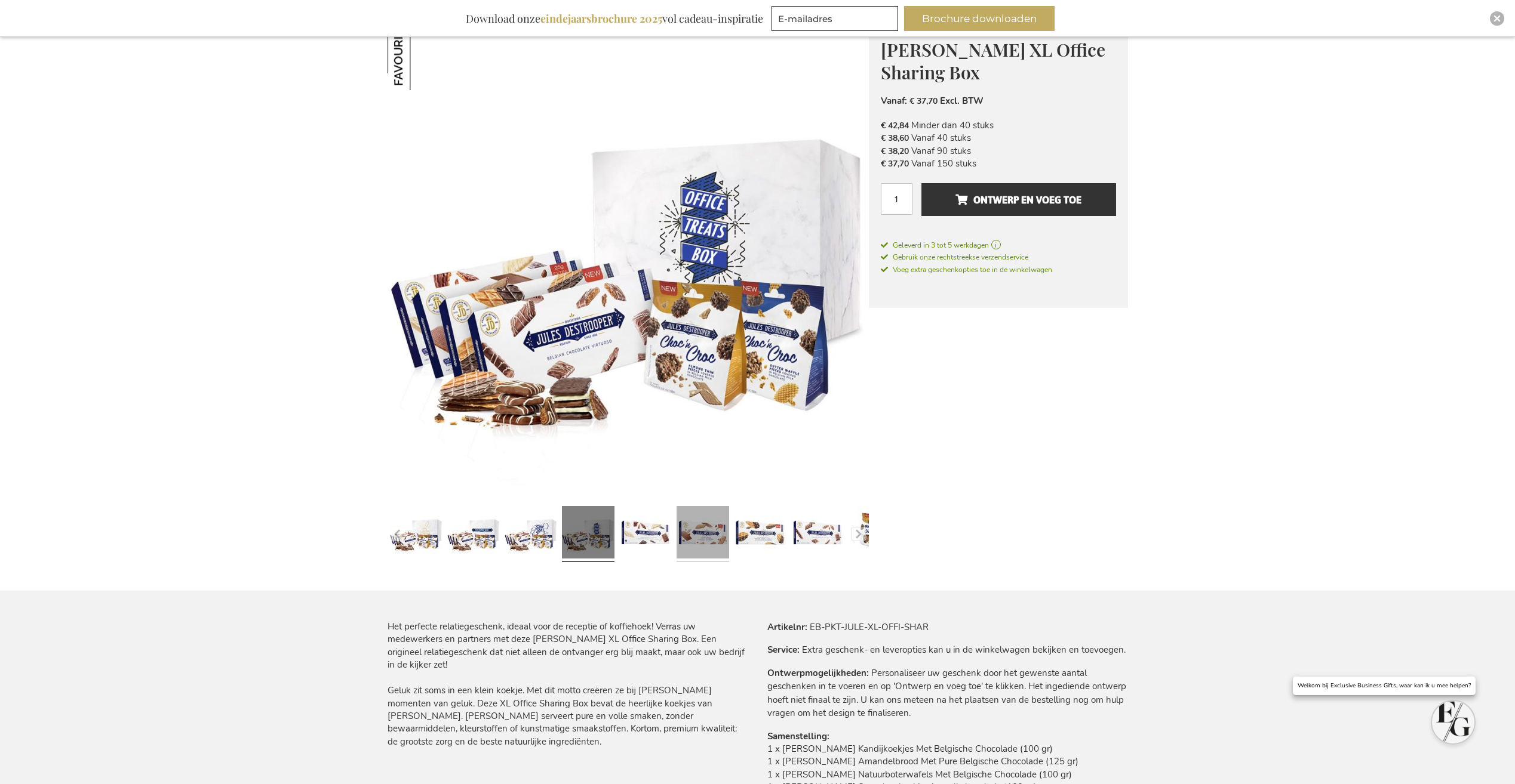
click at [708, 539] on link at bounding box center [702, 534] width 53 height 66
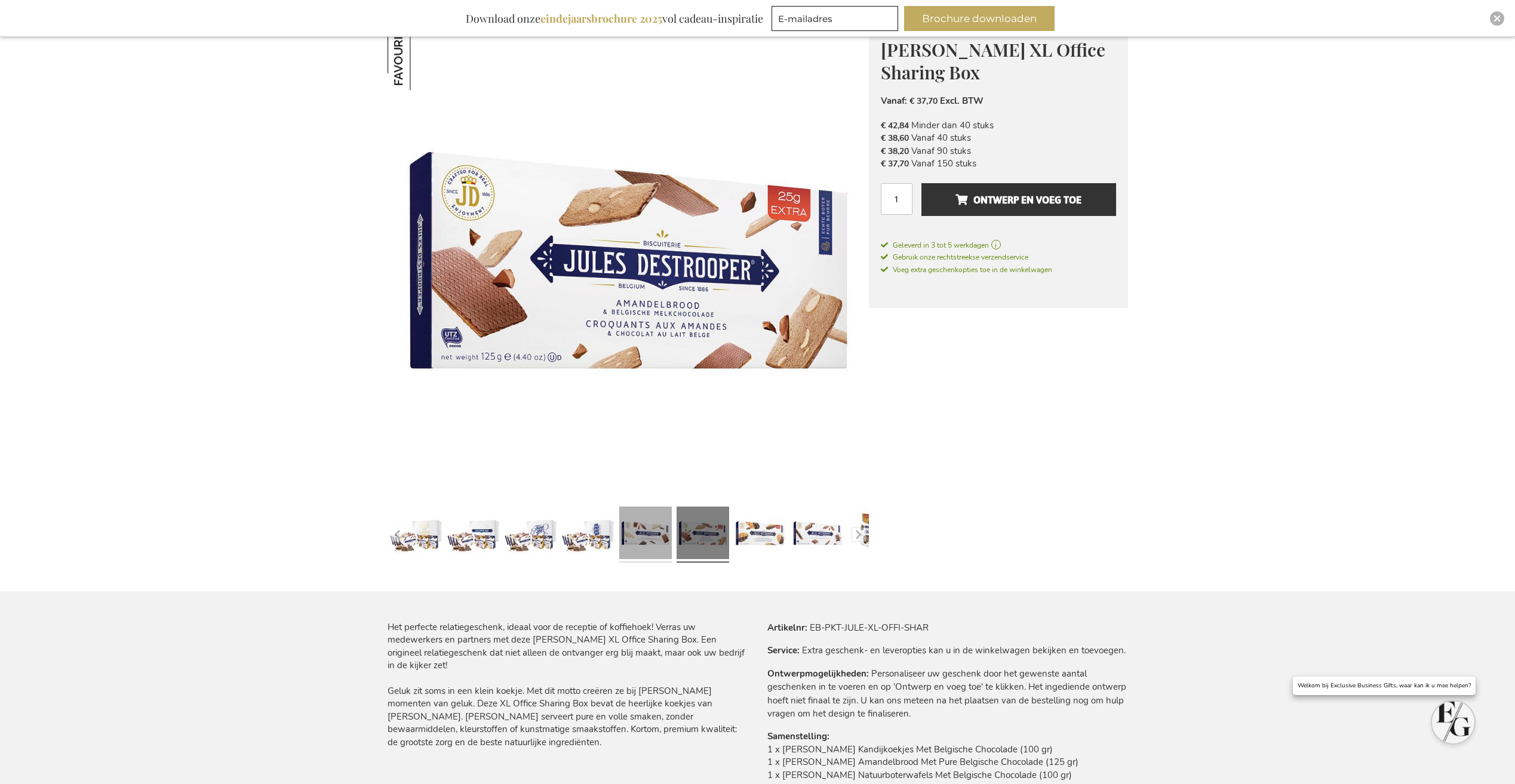
click at [654, 539] on link at bounding box center [645, 534] width 53 height 66
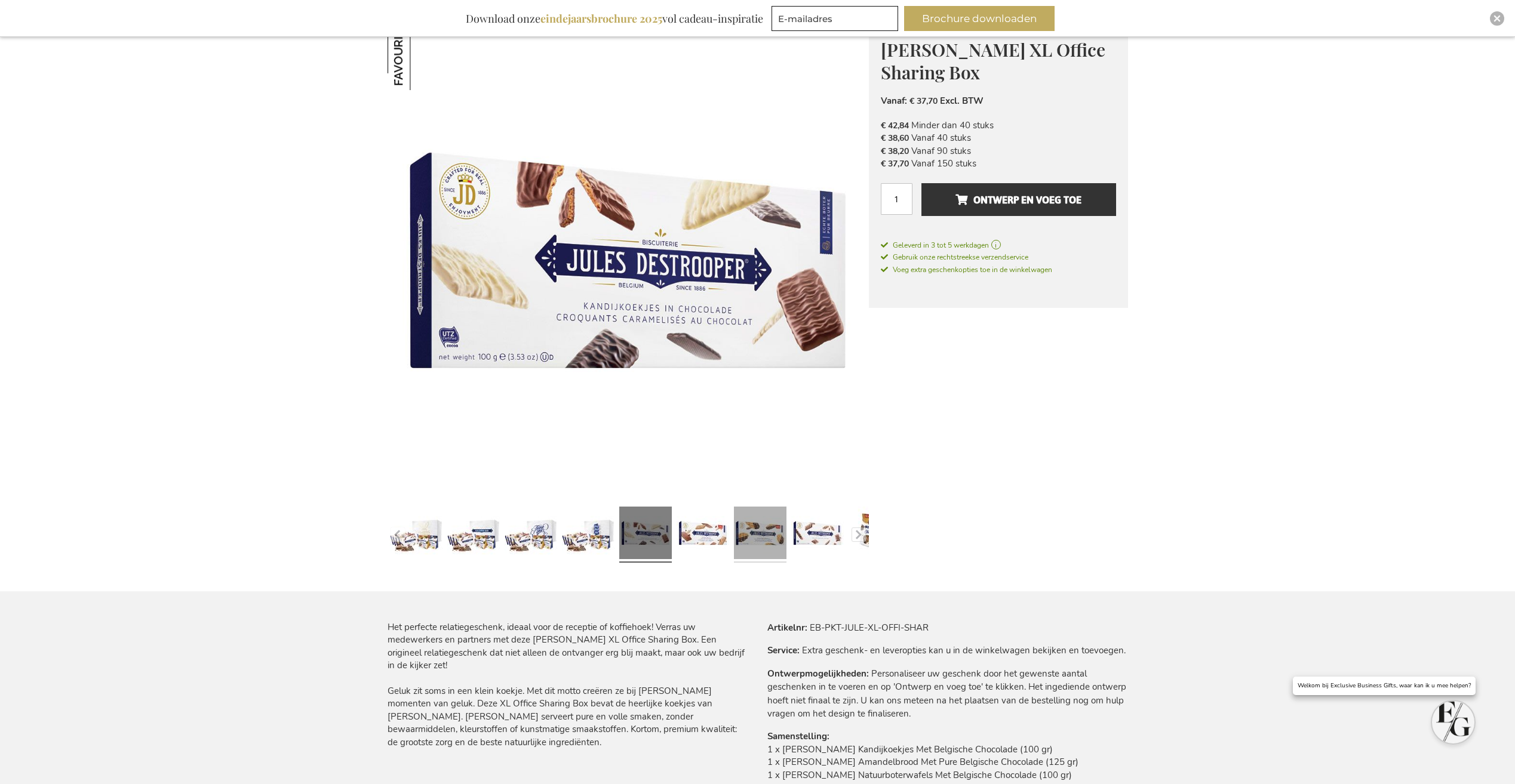
click at [747, 545] on link at bounding box center [759, 534] width 53 height 66
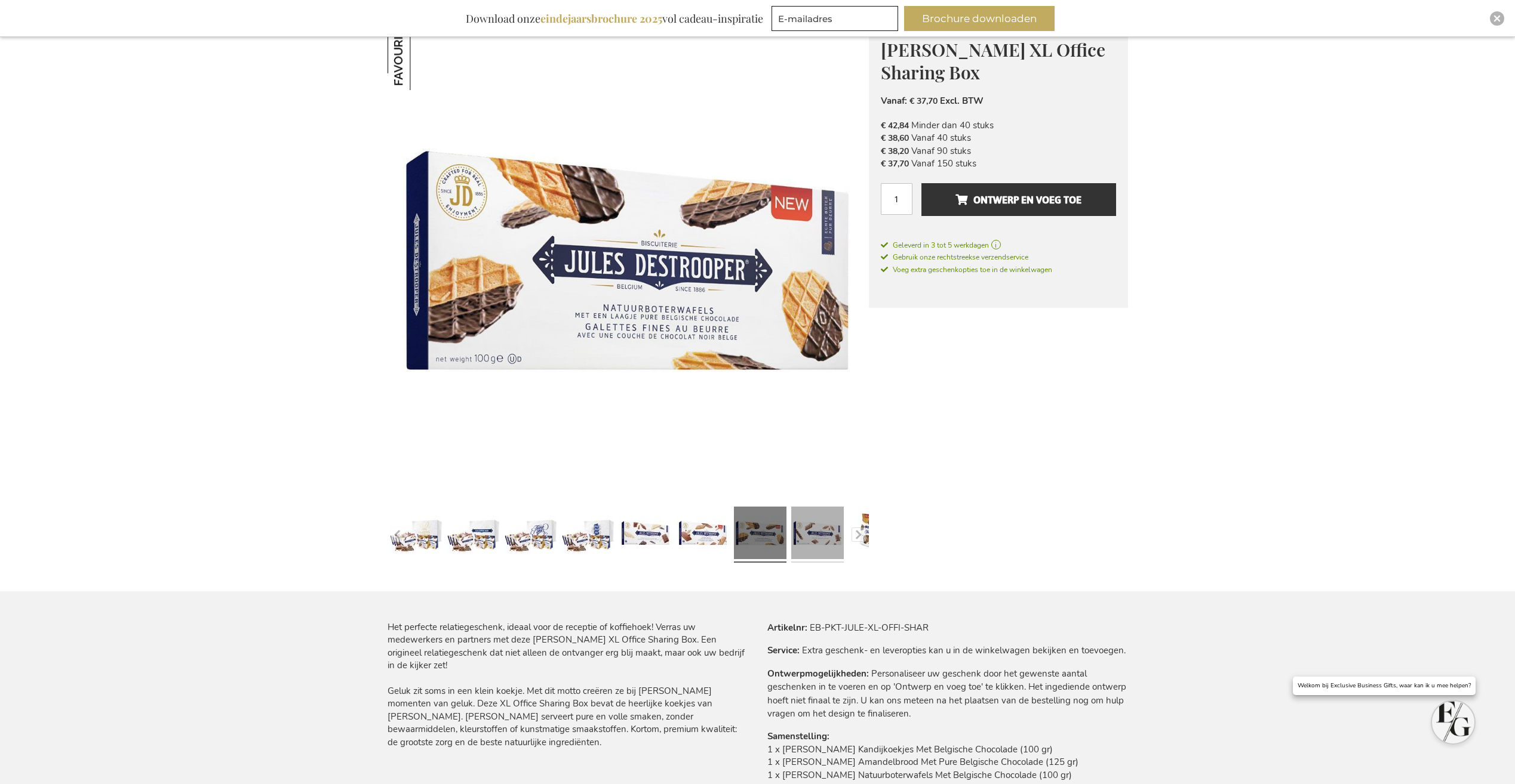
click at [809, 536] on link at bounding box center [817, 534] width 53 height 66
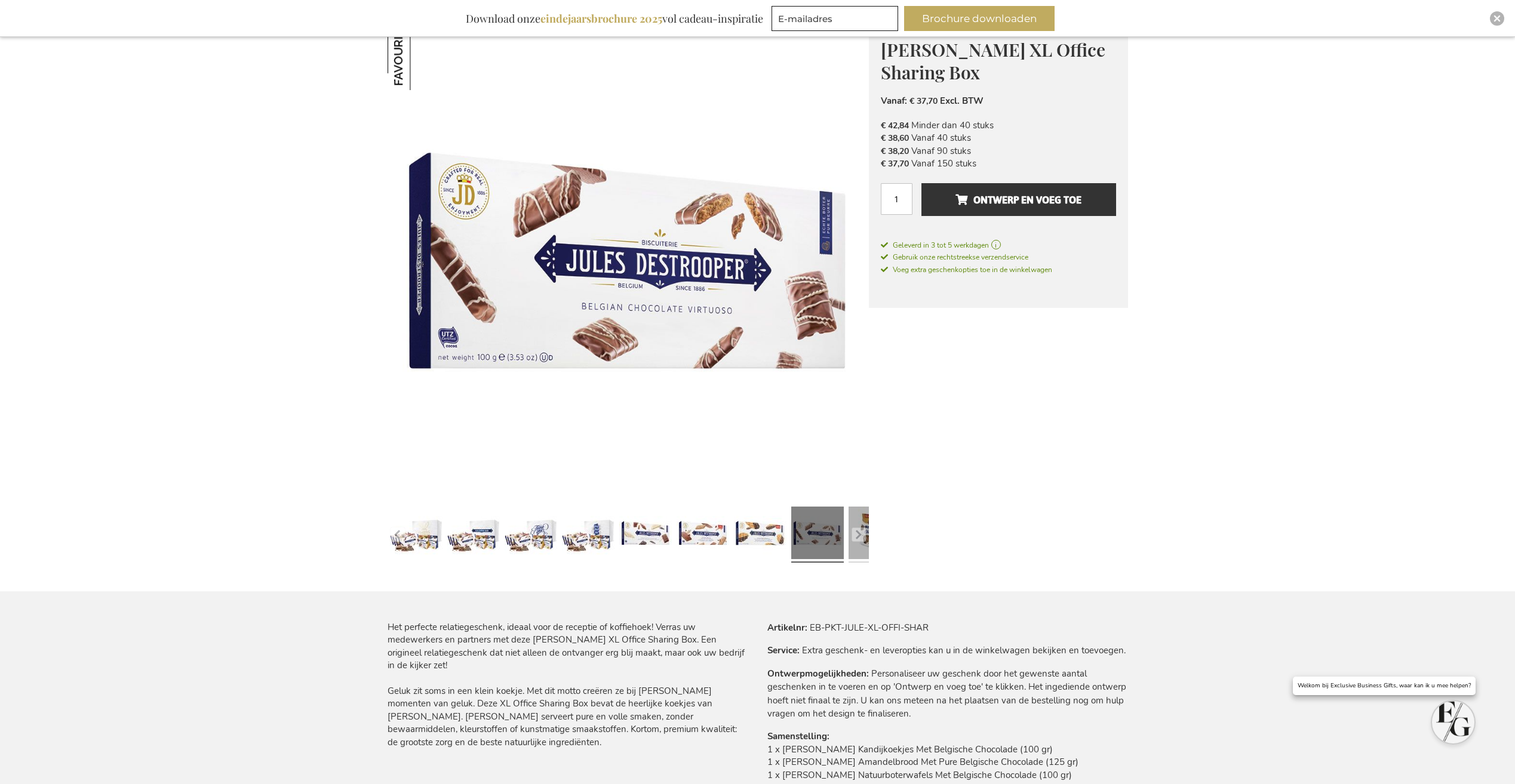
click at [848, 535] on link at bounding box center [874, 534] width 53 height 66
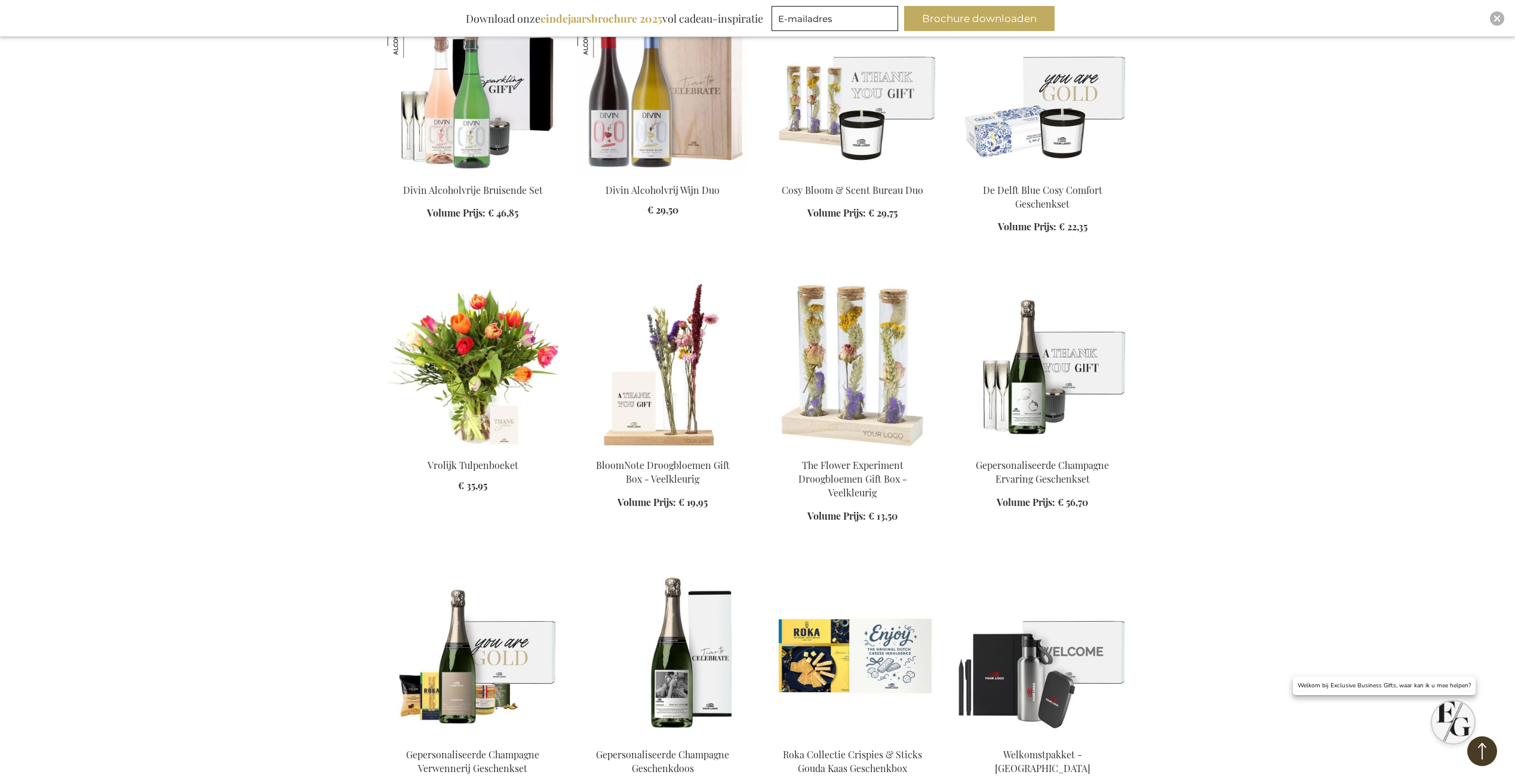
scroll to position [1951, 0]
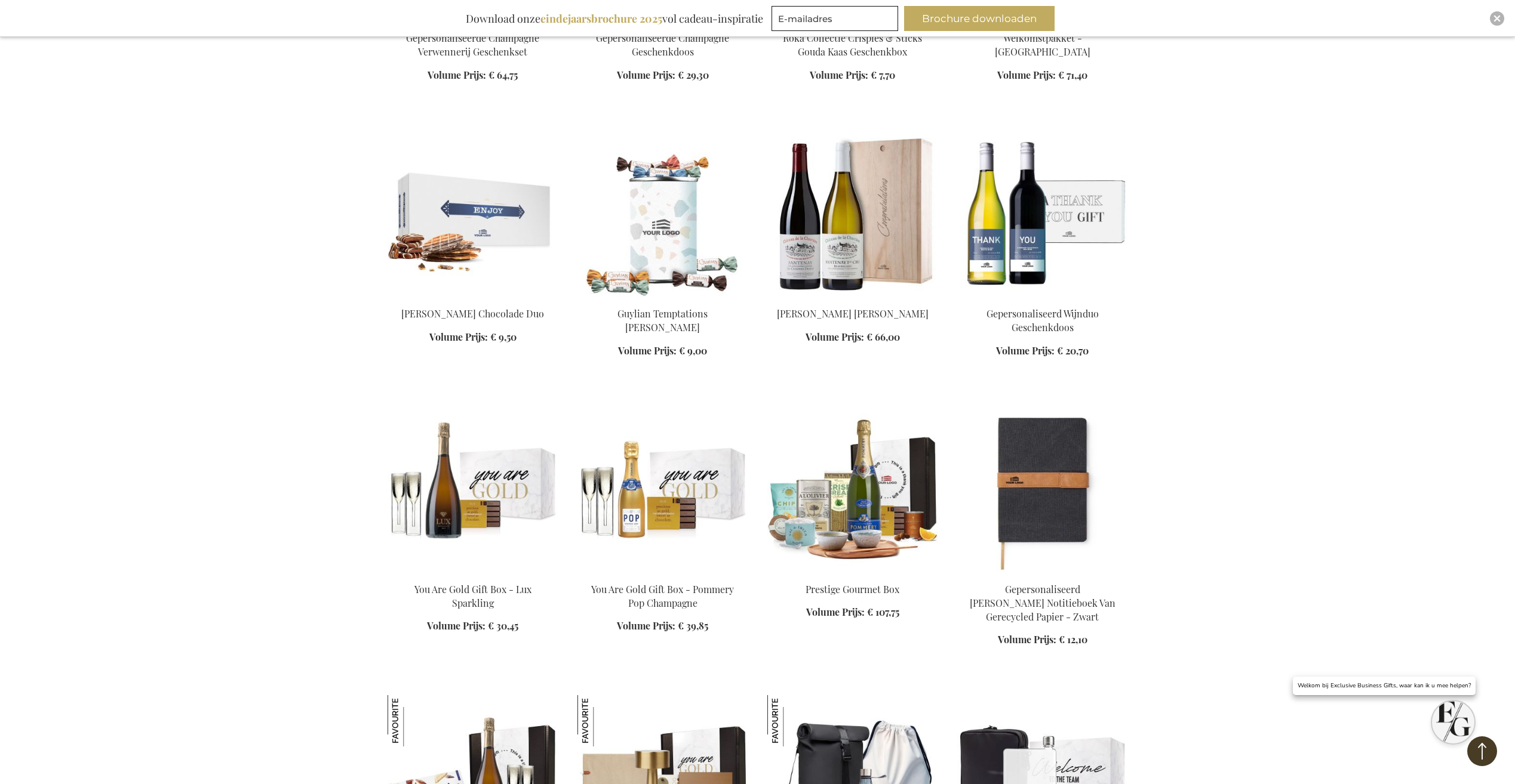
scroll to position [2846, 0]
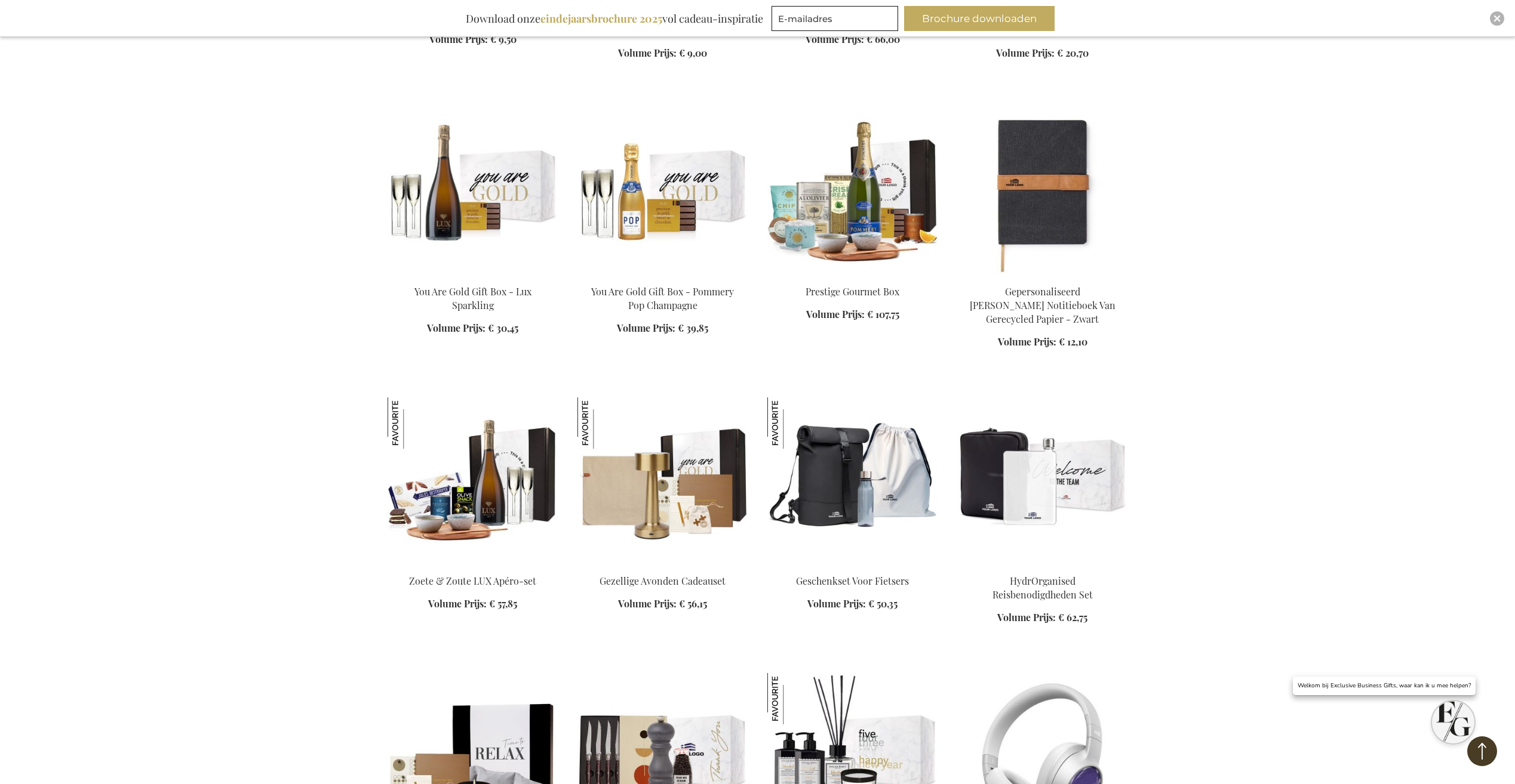
scroll to position [2966, 0]
click at [673, 477] on img at bounding box center [663, 481] width 170 height 168
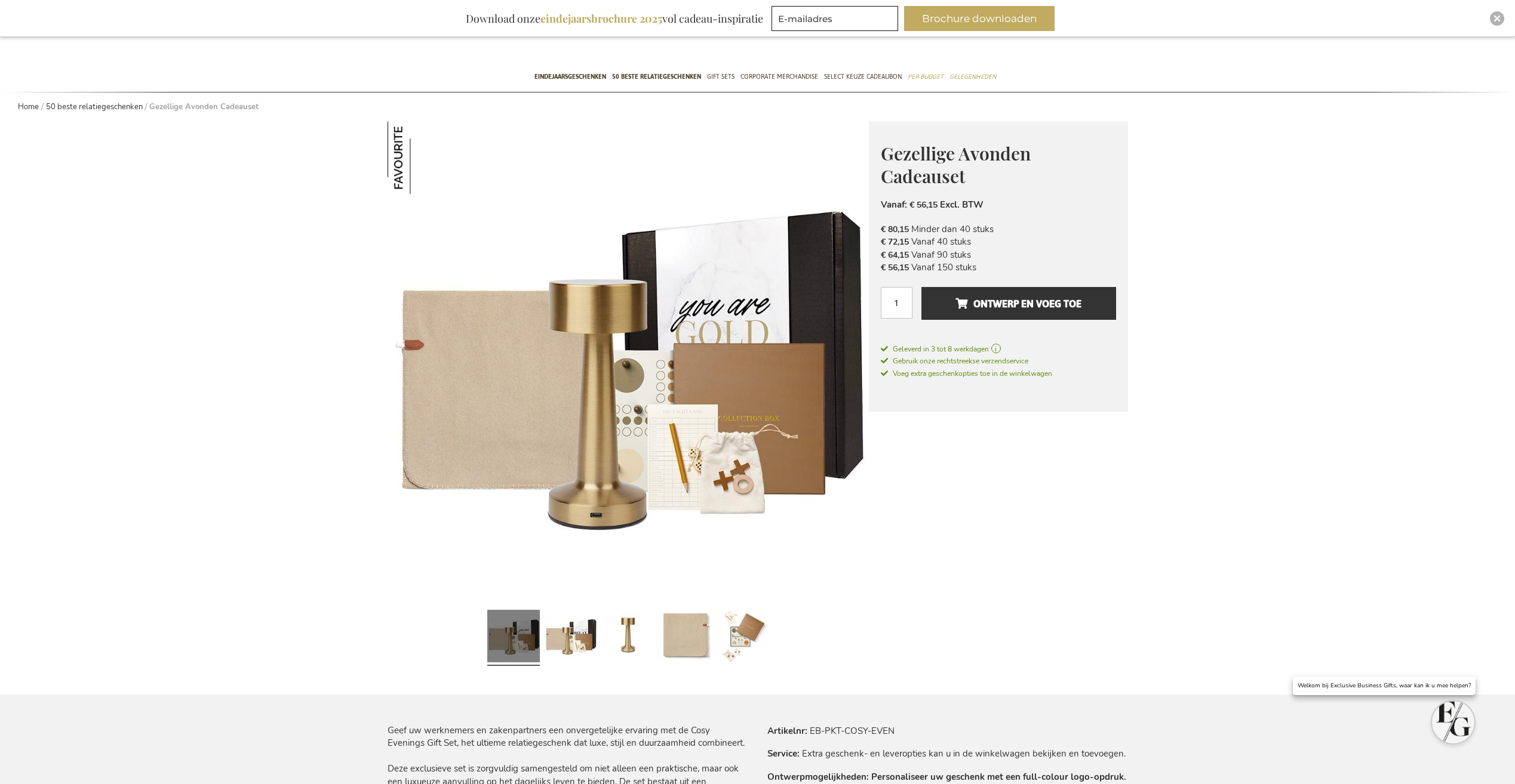
scroll to position [299, 0]
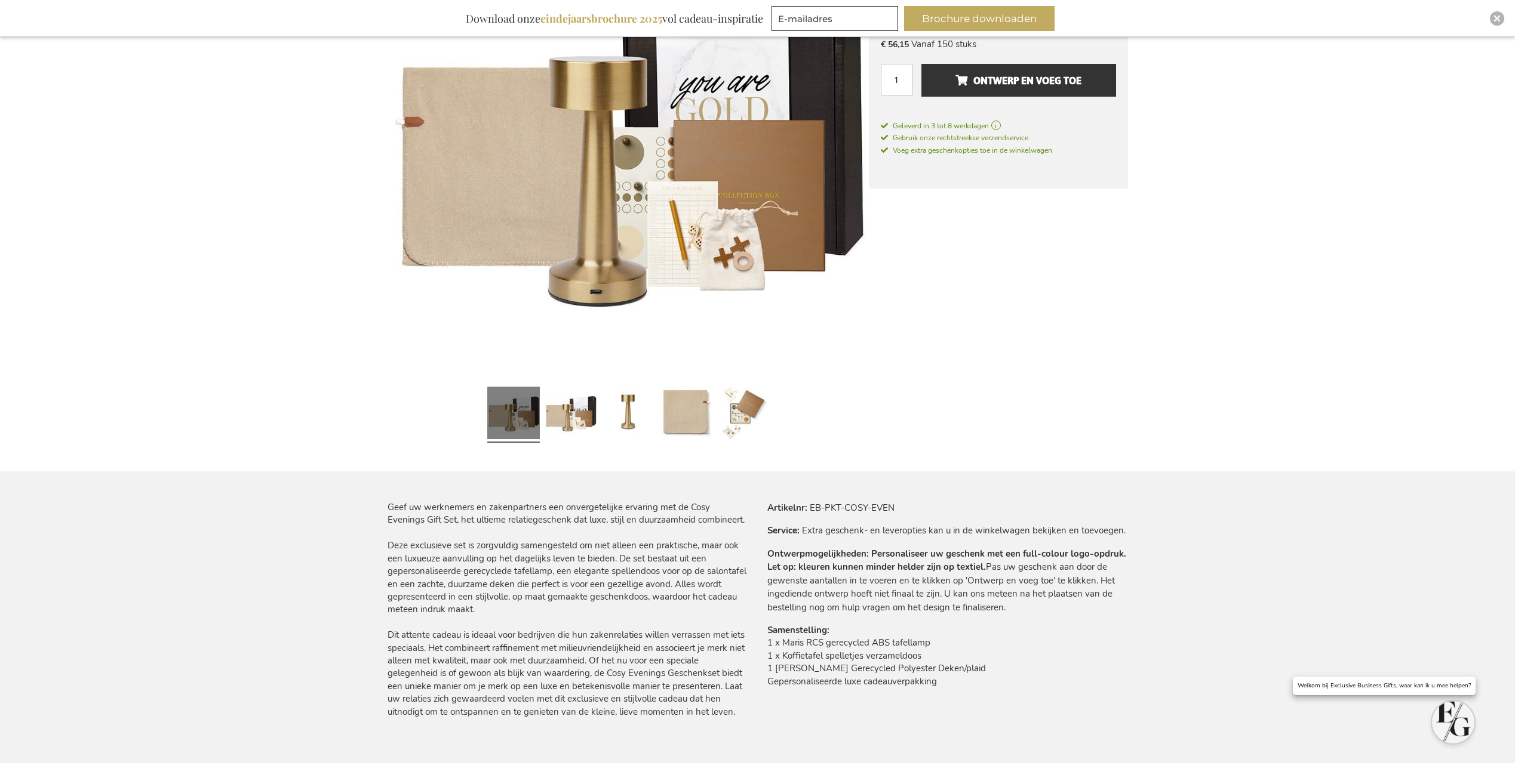
click at [598, 421] on div at bounding box center [571, 414] width 57 height 66
click at [634, 414] on link at bounding box center [628, 414] width 53 height 66
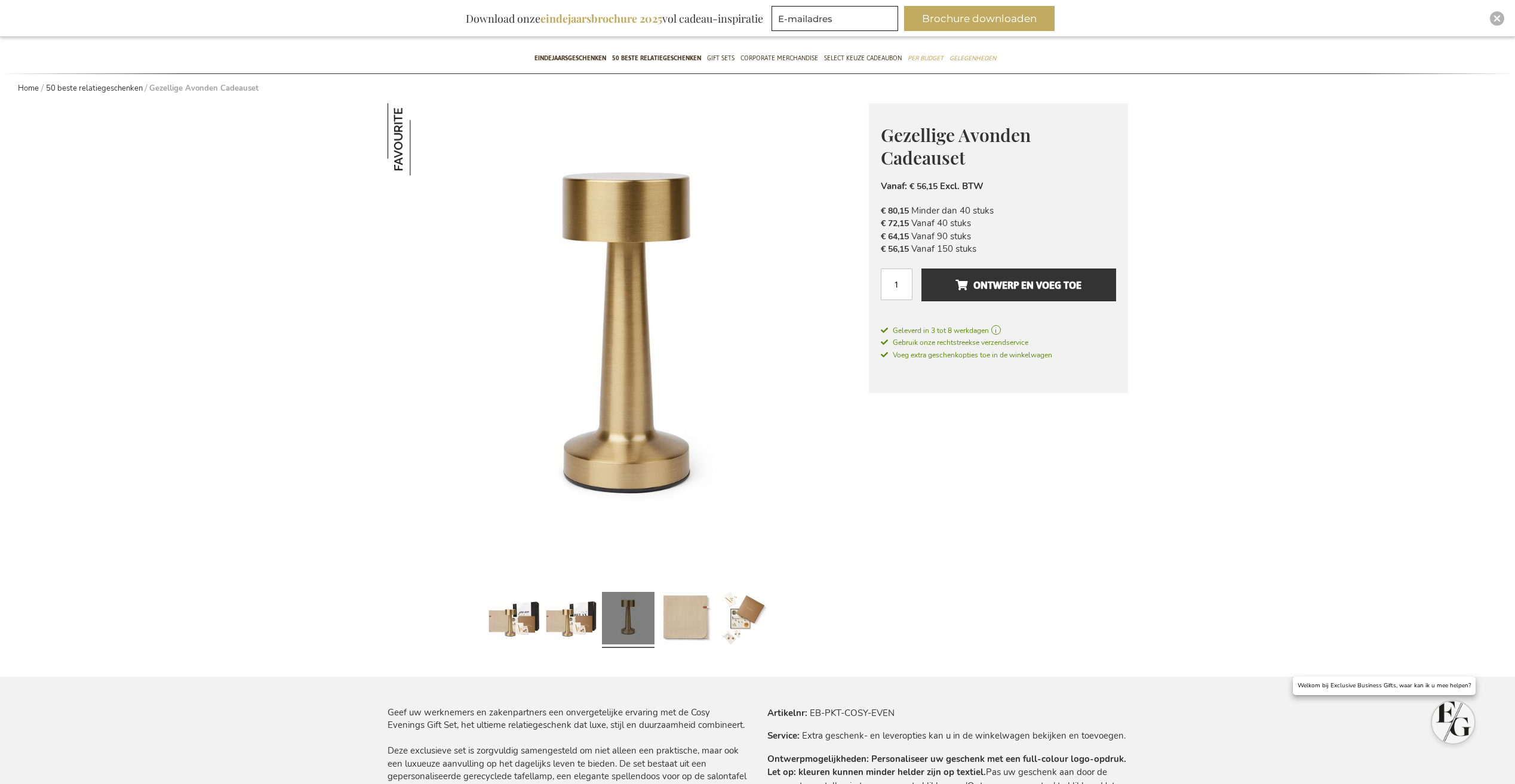
scroll to position [179, 0]
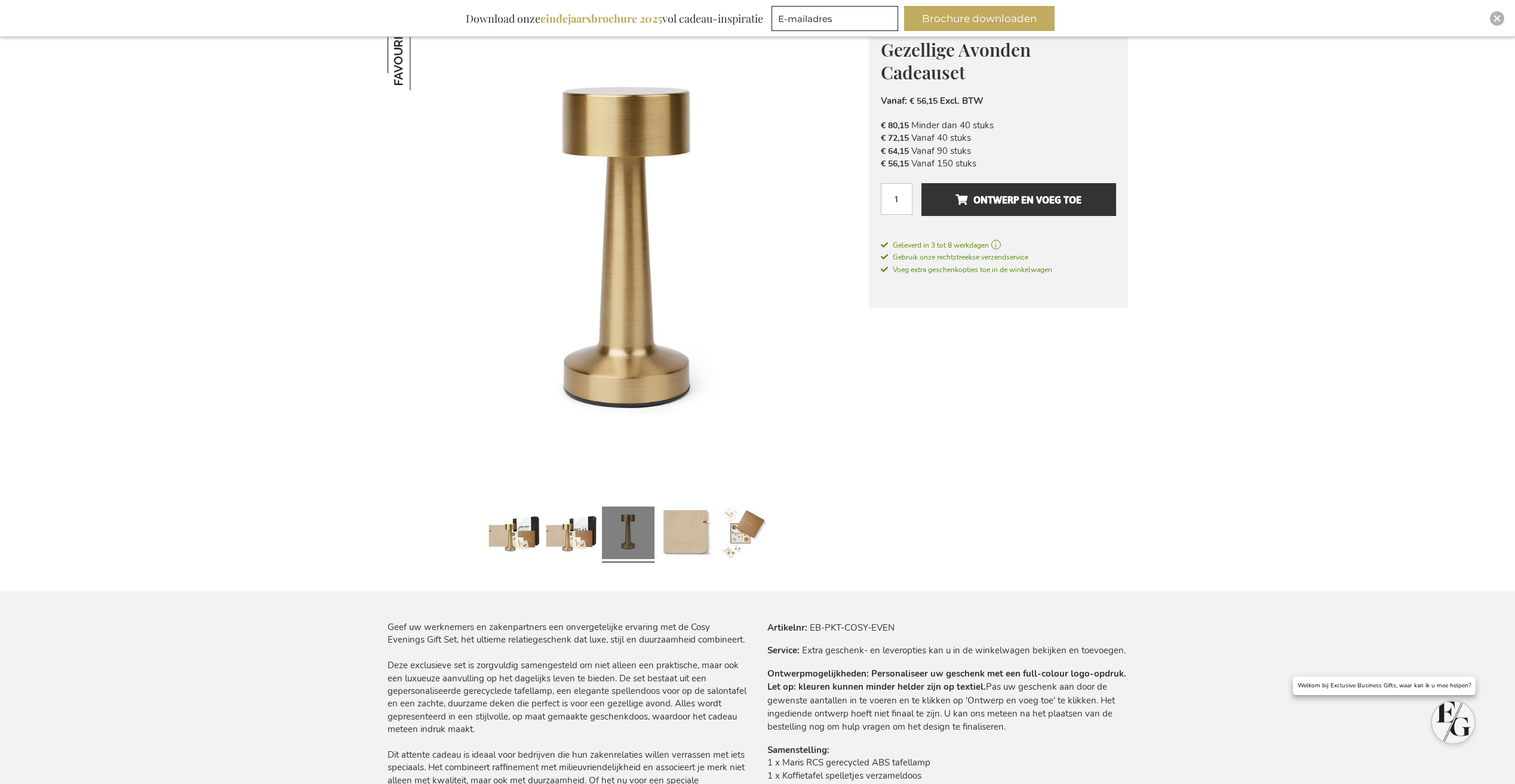
click at [639, 526] on link at bounding box center [628, 534] width 53 height 66
click at [677, 526] on link at bounding box center [685, 534] width 53 height 66
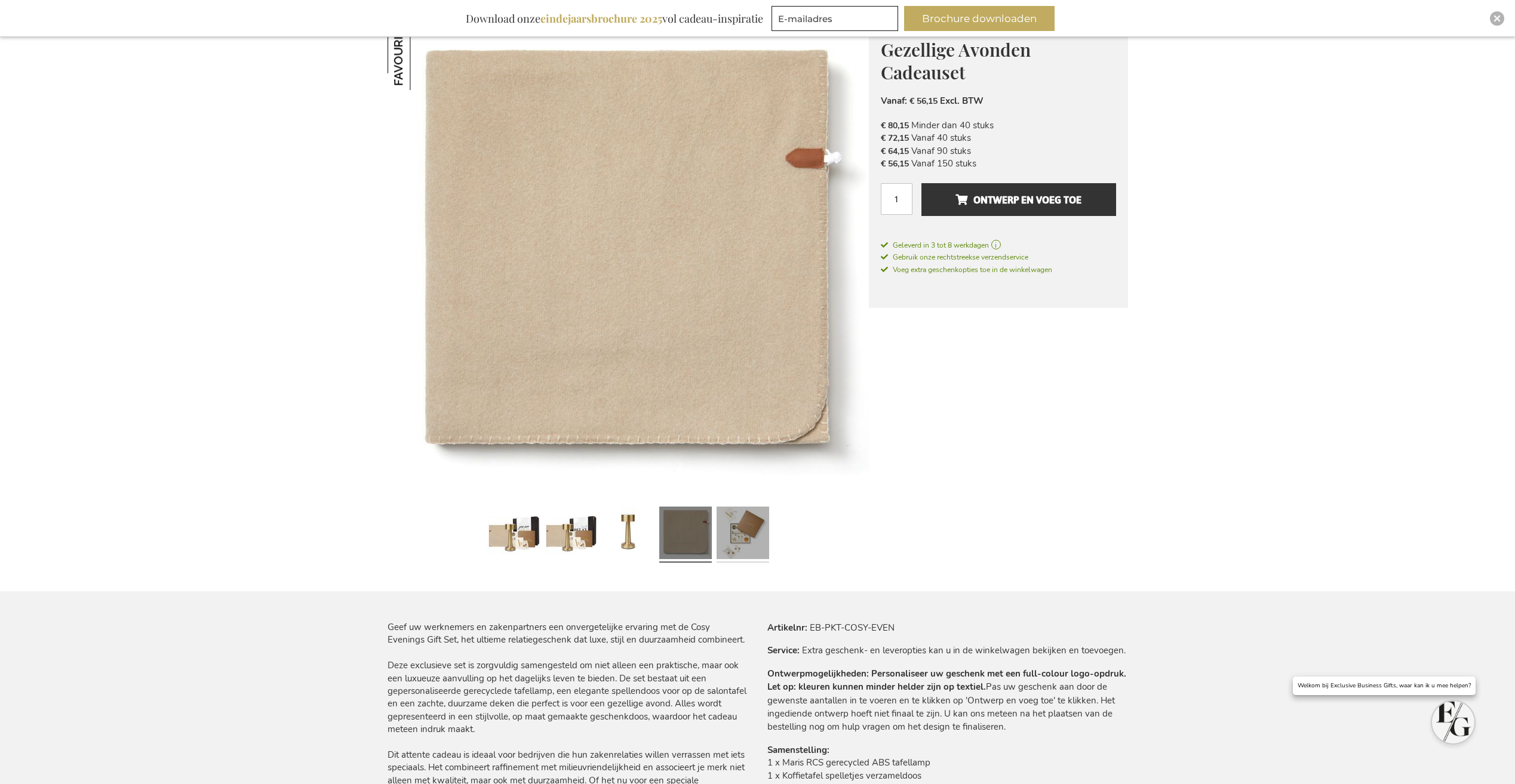
click at [760, 529] on link at bounding box center [742, 534] width 53 height 66
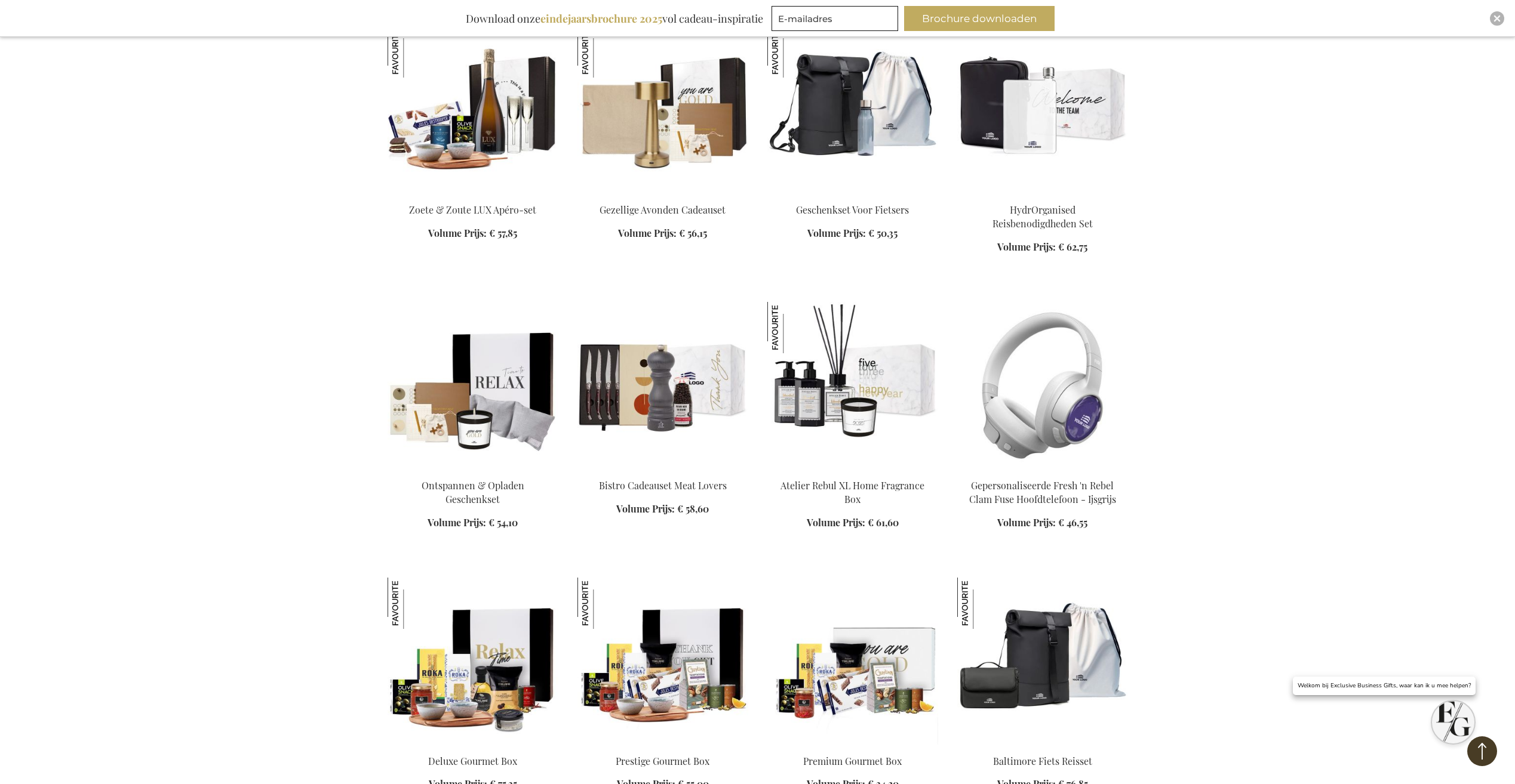
scroll to position [927, 0]
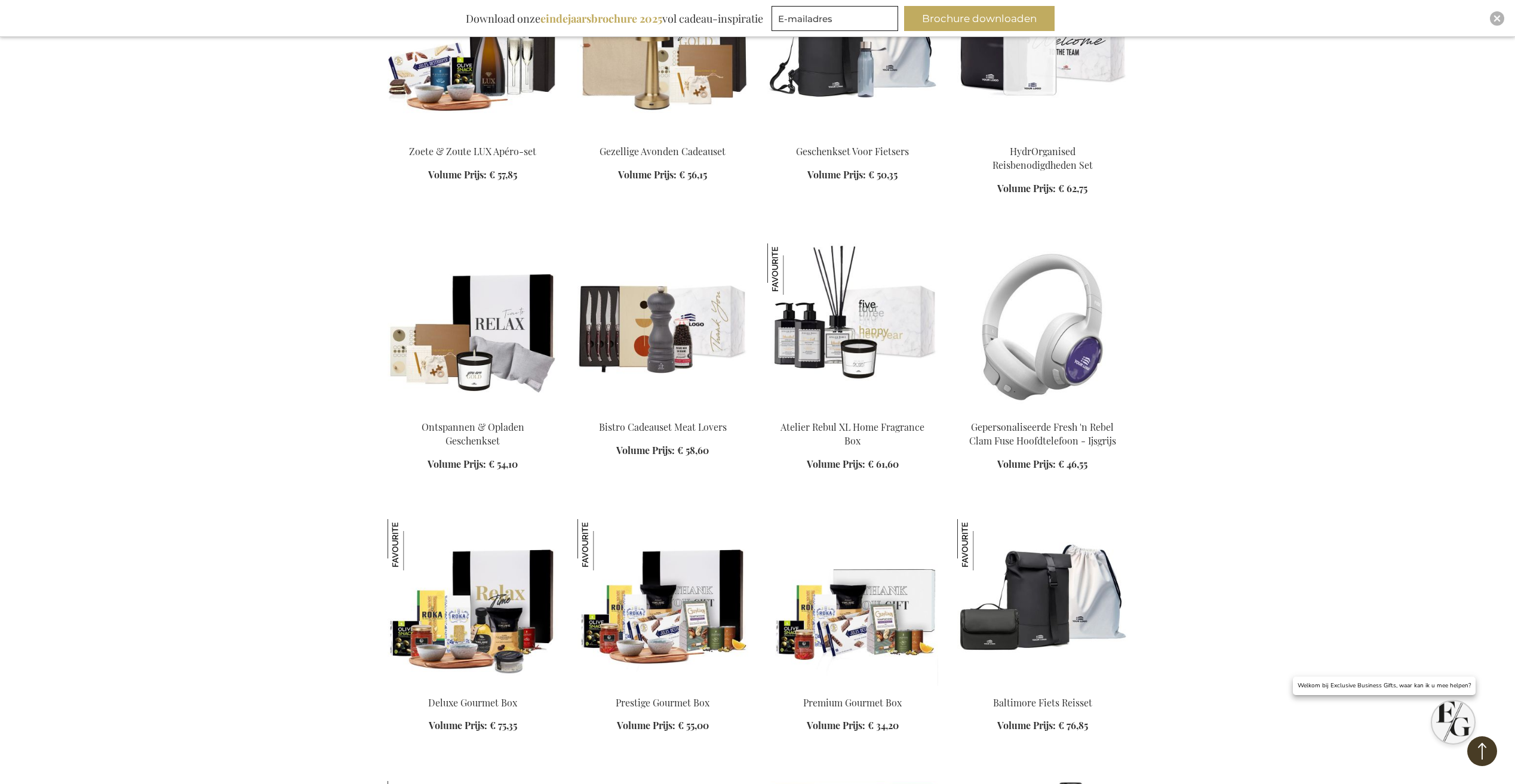
click at [1058, 342] on img at bounding box center [1042, 326] width 170 height 168
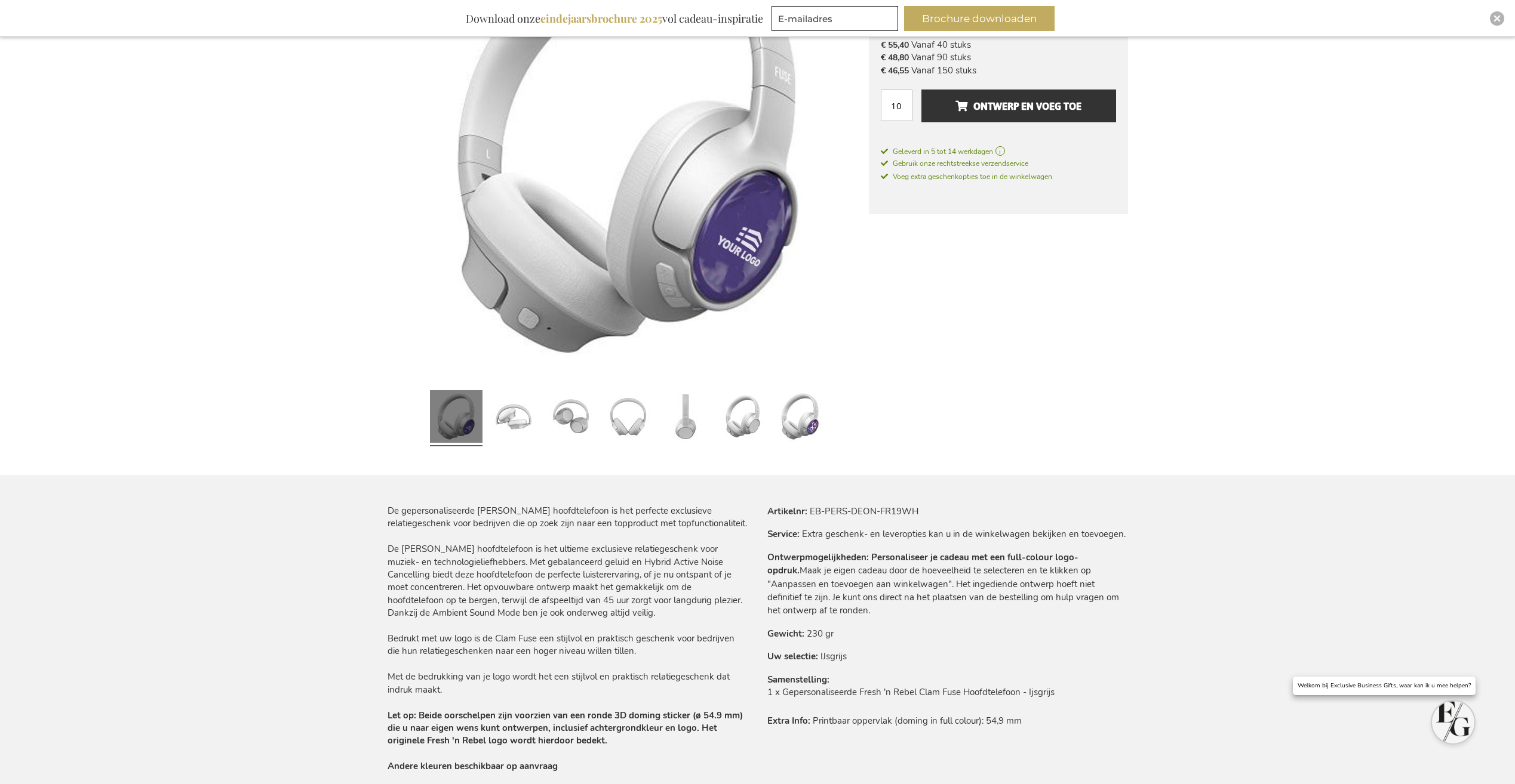
scroll to position [179, 0]
